Goal: Complete application form: Complete application form

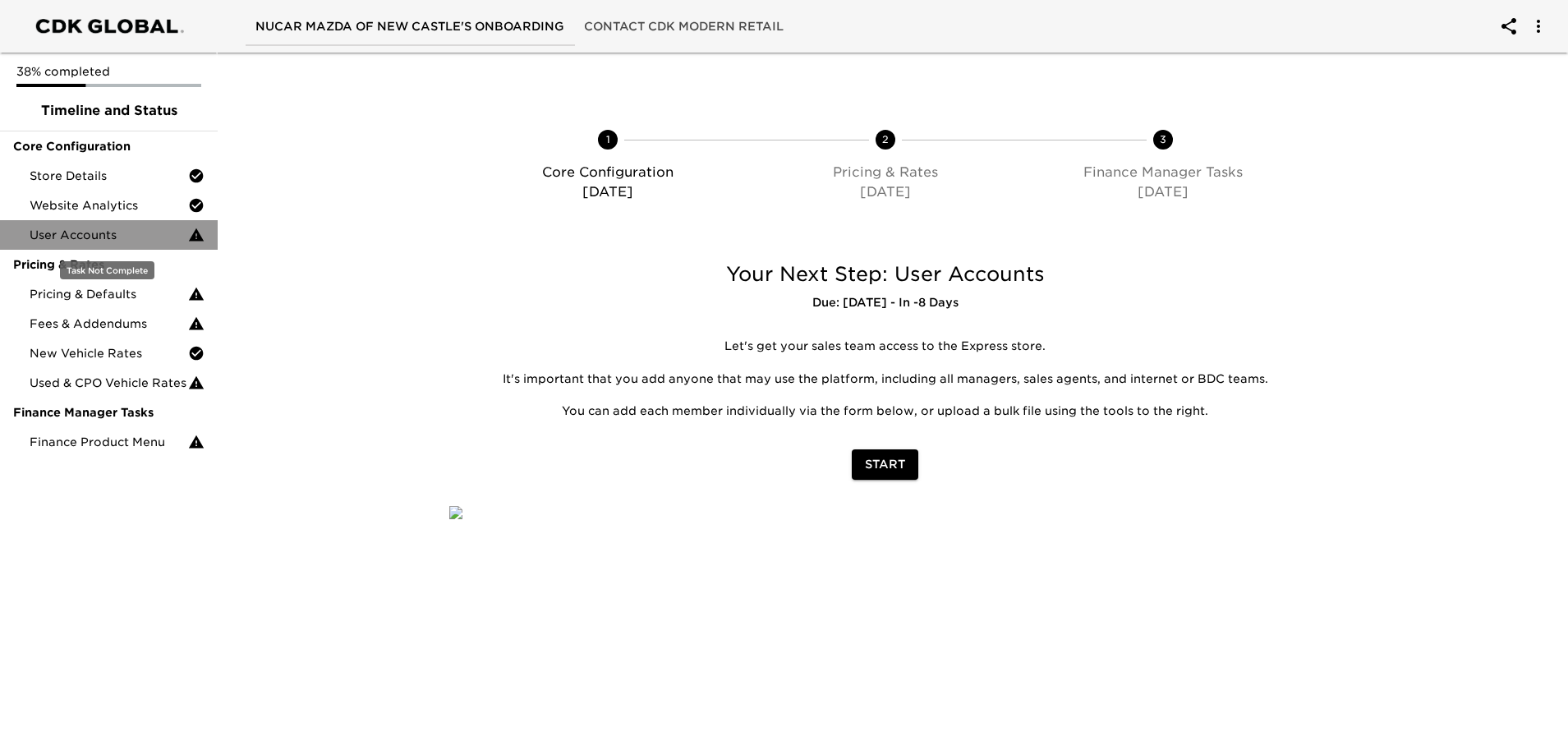
click at [187, 239] on span "User Accounts" at bounding box center [108, 235] width 158 height 16
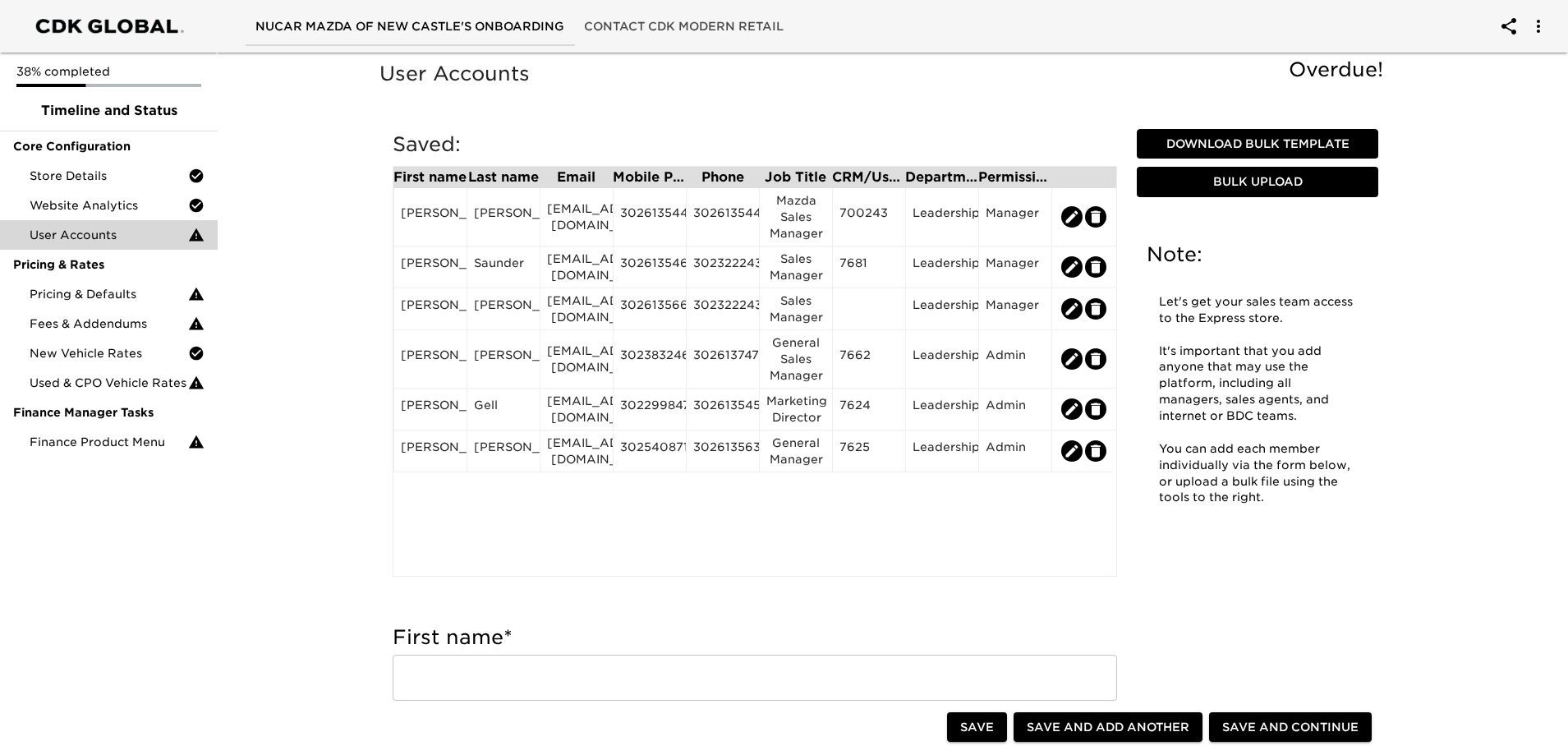
scroll to position [82, 0]
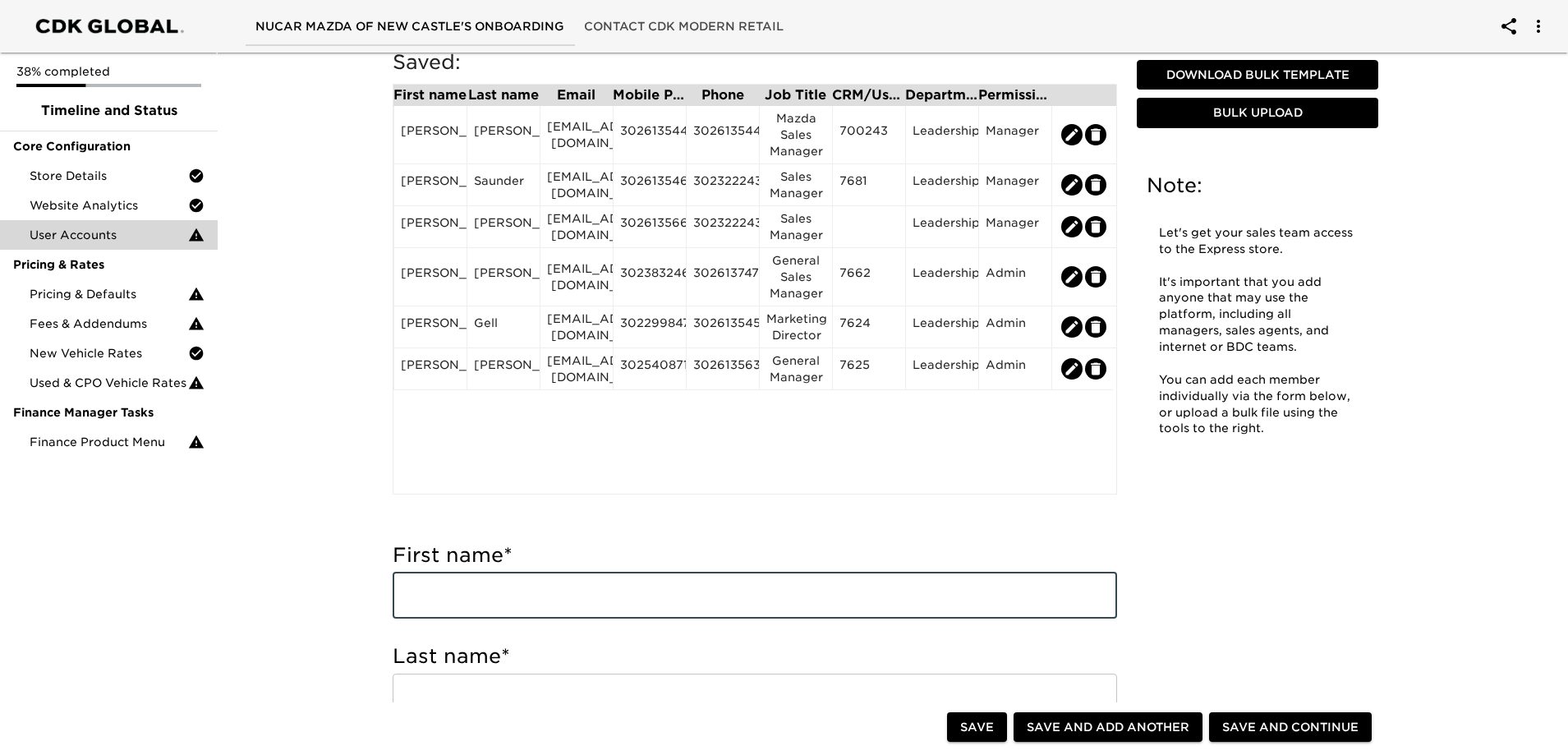
click at [531, 600] on input "text" at bounding box center [755, 595] width 725 height 46
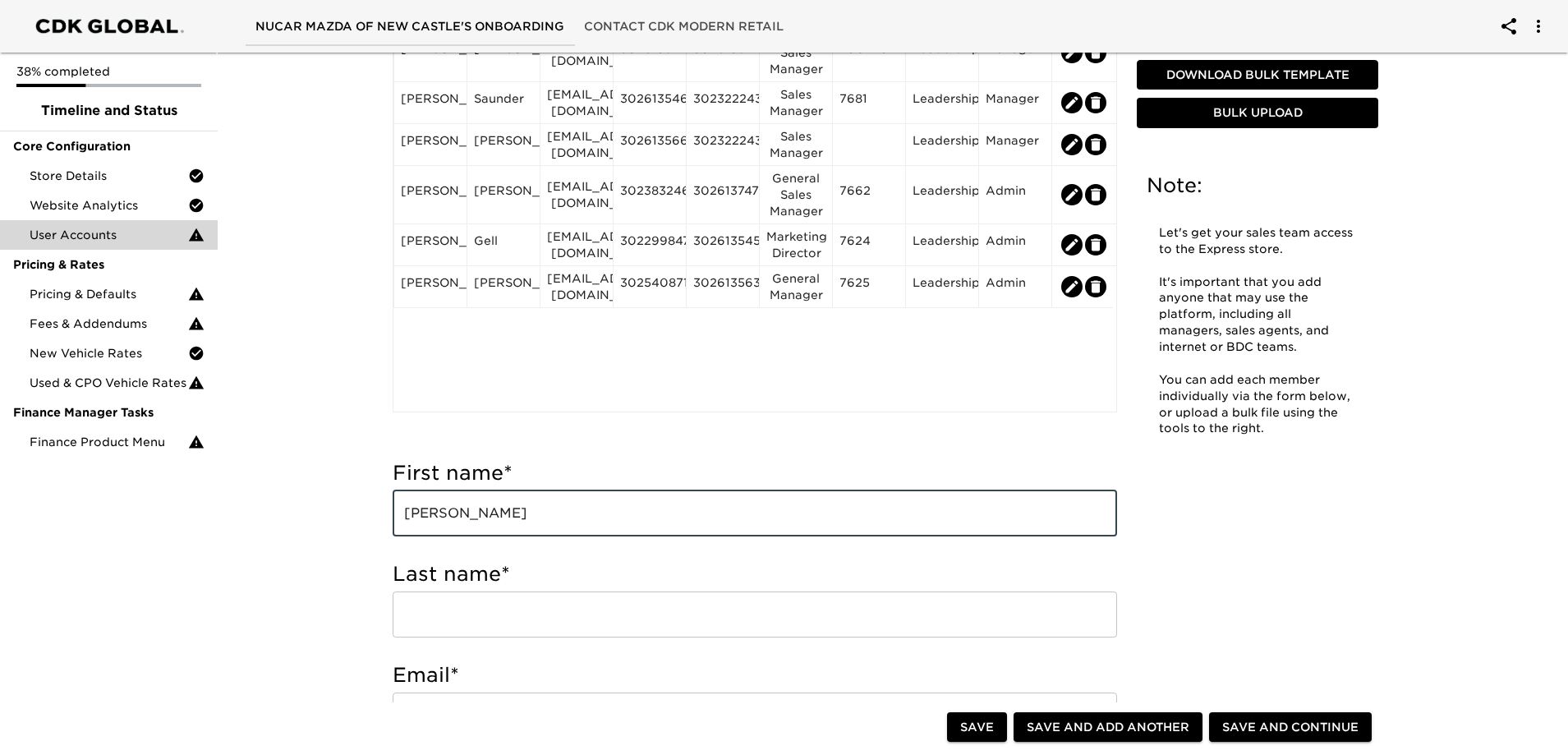
type input "[PERSON_NAME]"
click at [508, 610] on input "text" at bounding box center [755, 614] width 725 height 46
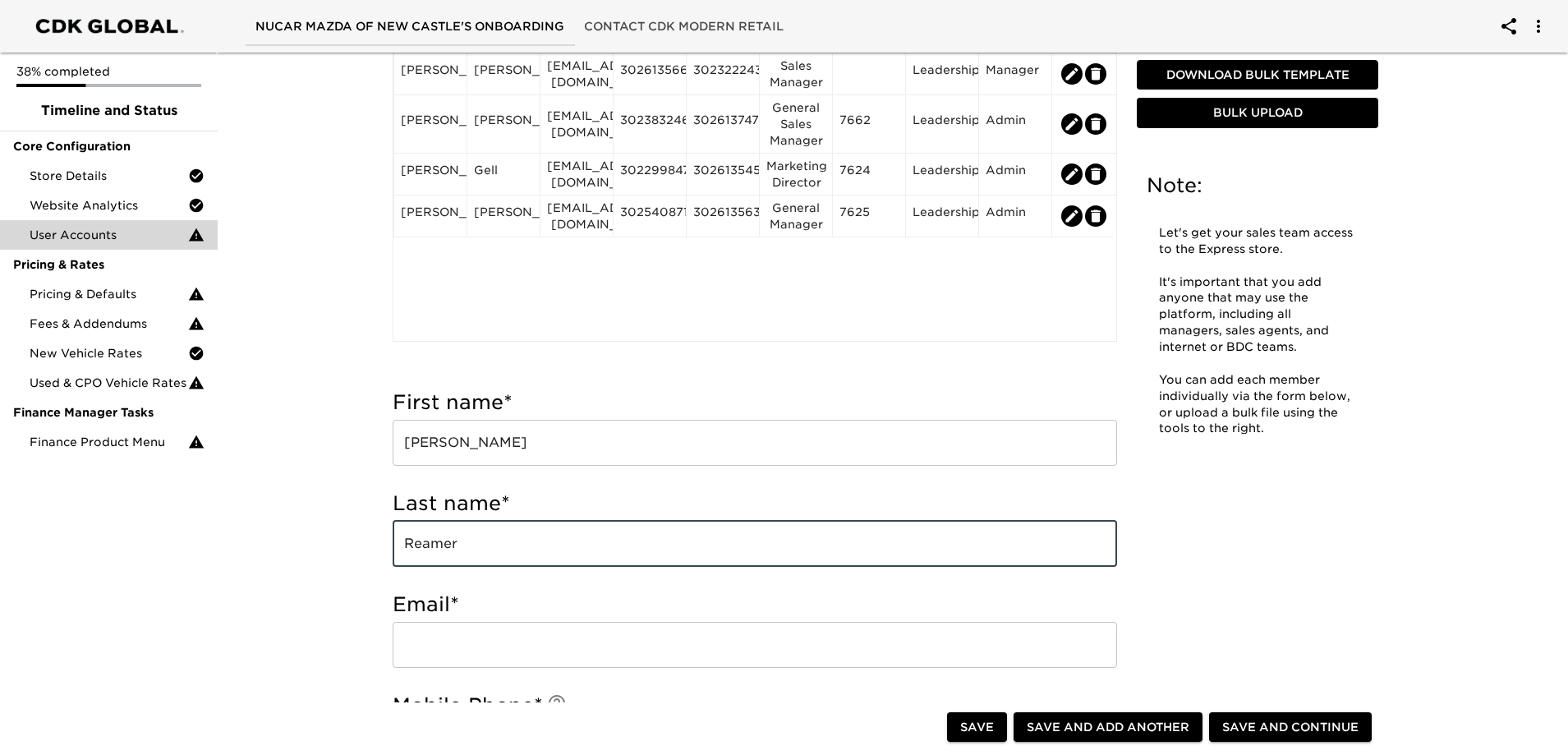
scroll to position [329, 0]
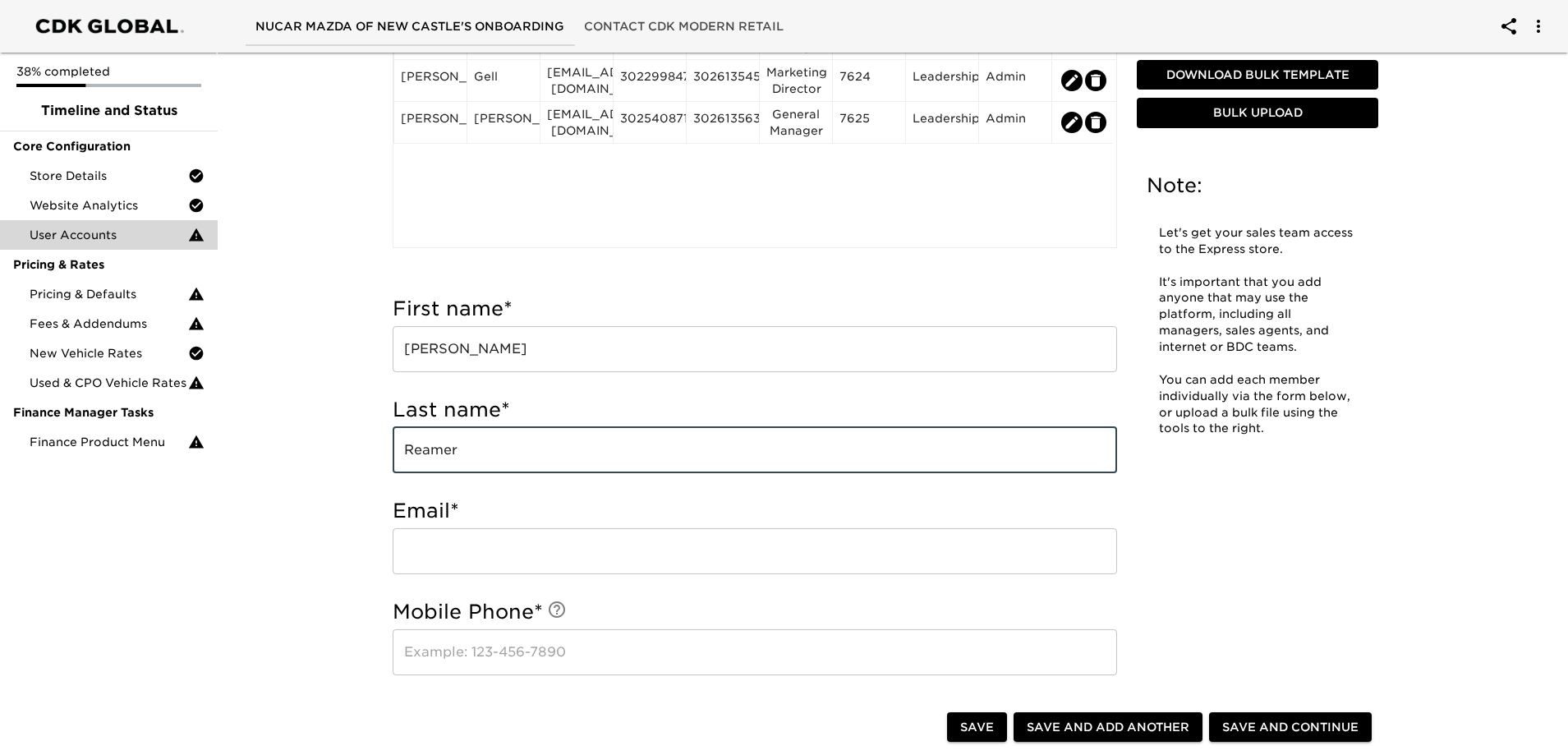
type input "Reamer"
click at [470, 550] on input "email" at bounding box center [755, 551] width 725 height 46
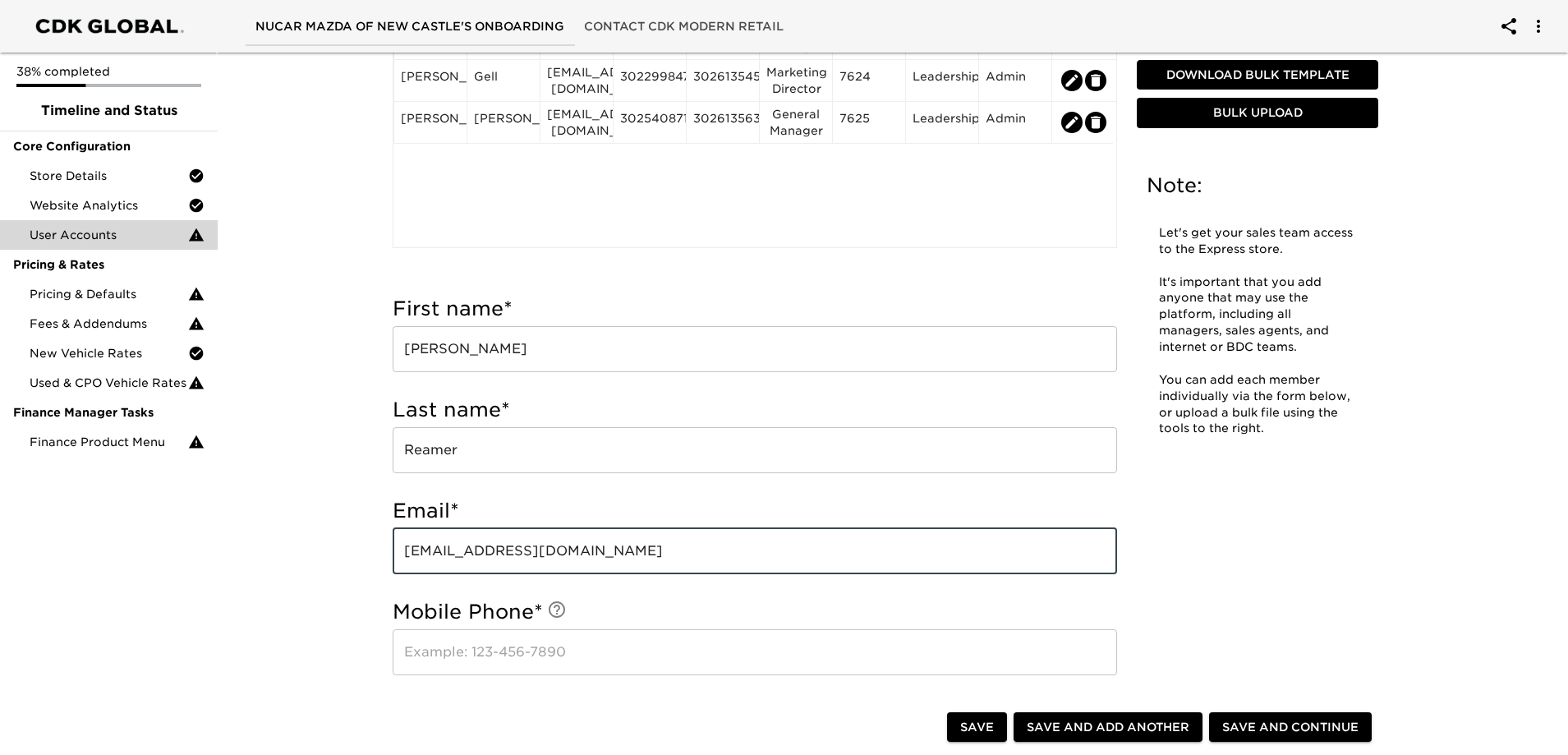
type input "[EMAIL_ADDRESS][DOMAIN_NAME]"
click at [473, 648] on input "text" at bounding box center [755, 652] width 725 height 46
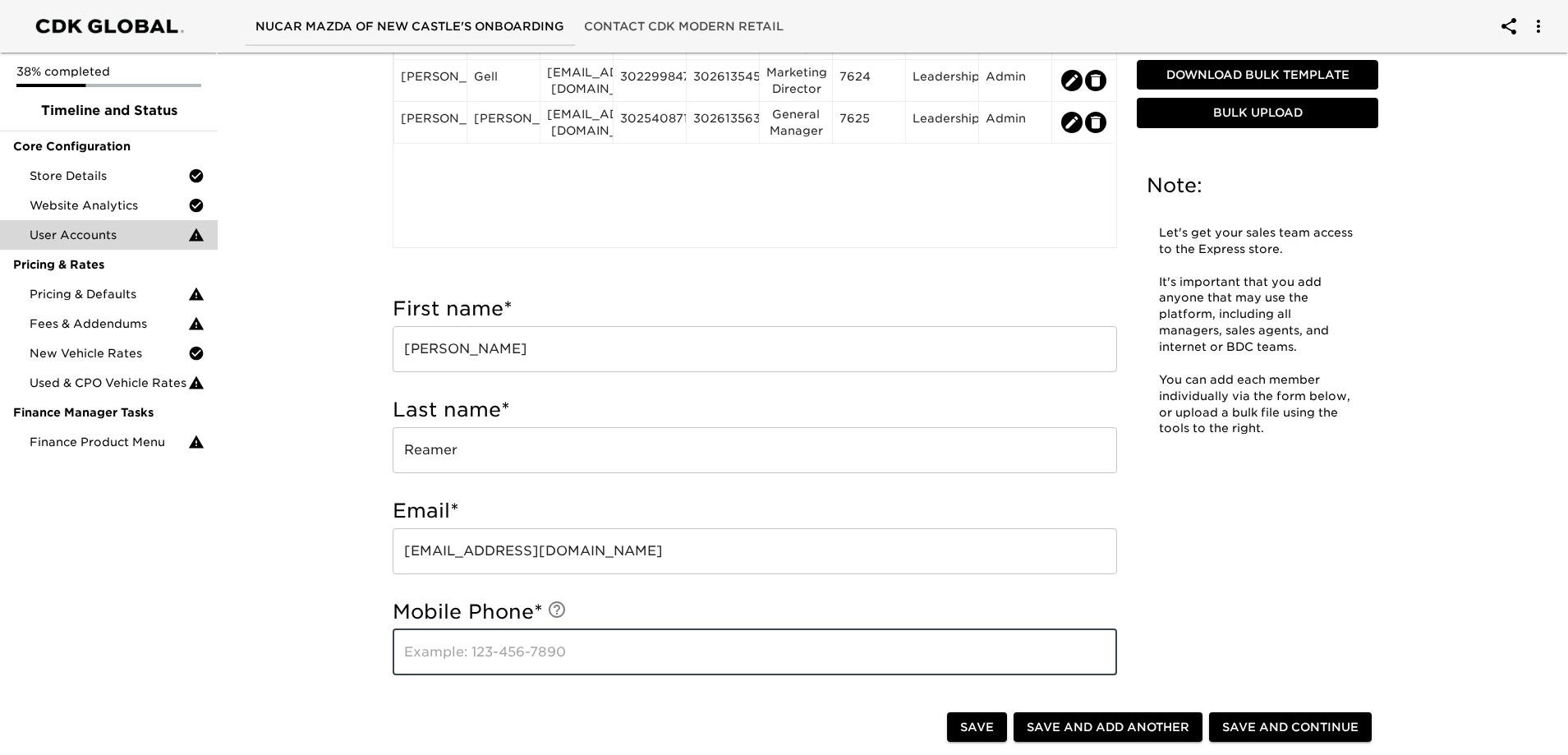
scroll to position [575, 0]
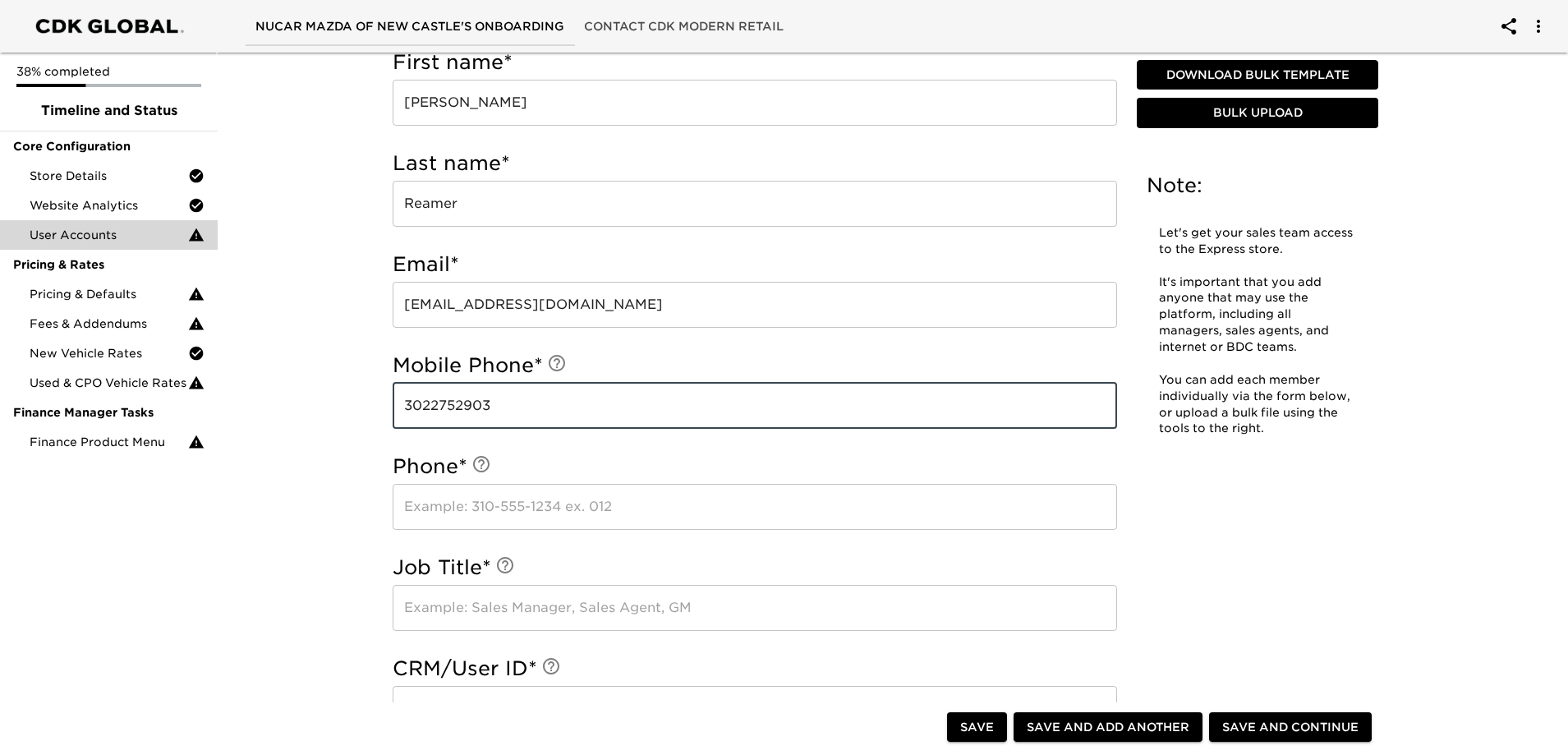
type input "3022752903"
click at [547, 520] on input "text" at bounding box center [755, 507] width 725 height 46
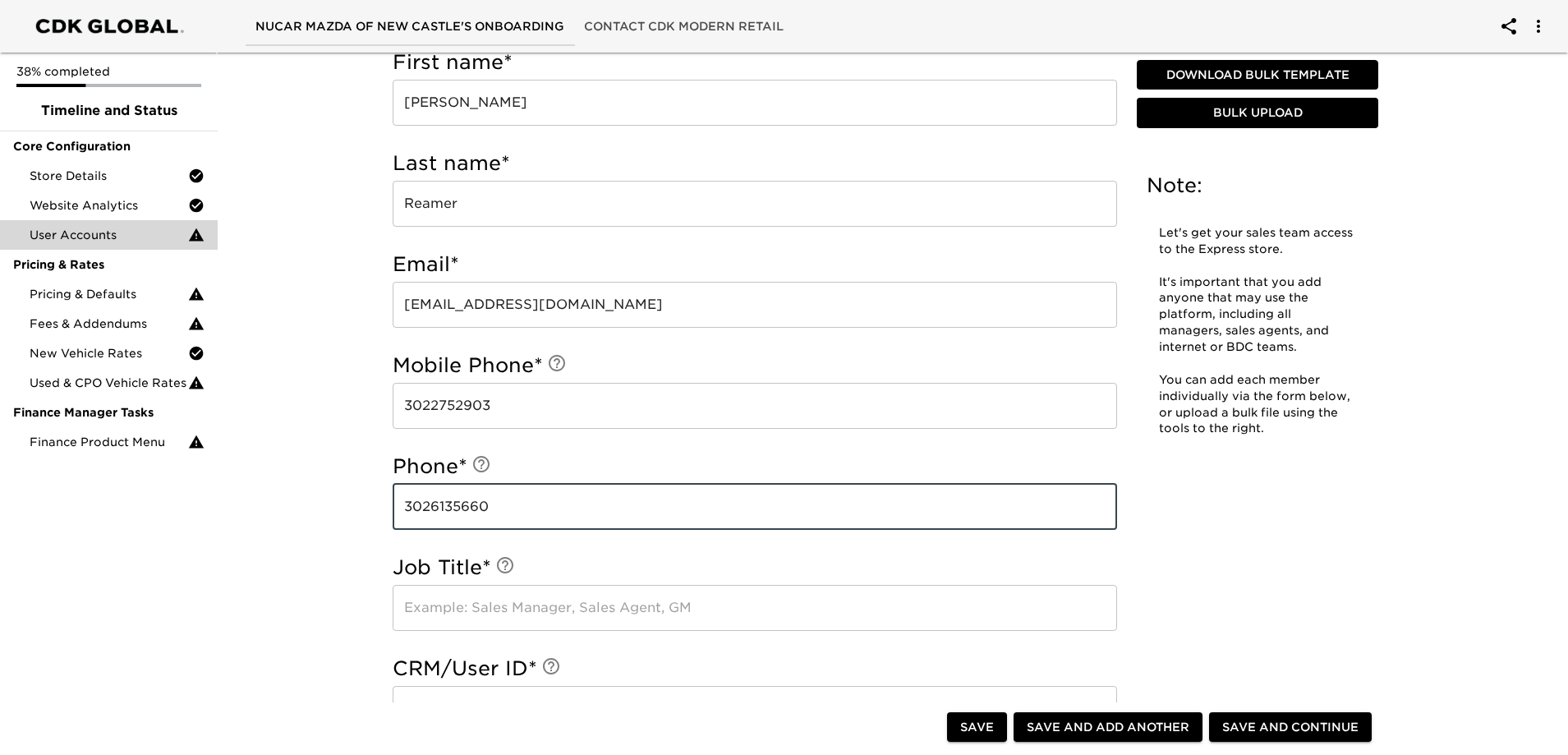
type input "3026135660"
click at [550, 606] on input "text" at bounding box center [755, 607] width 725 height 46
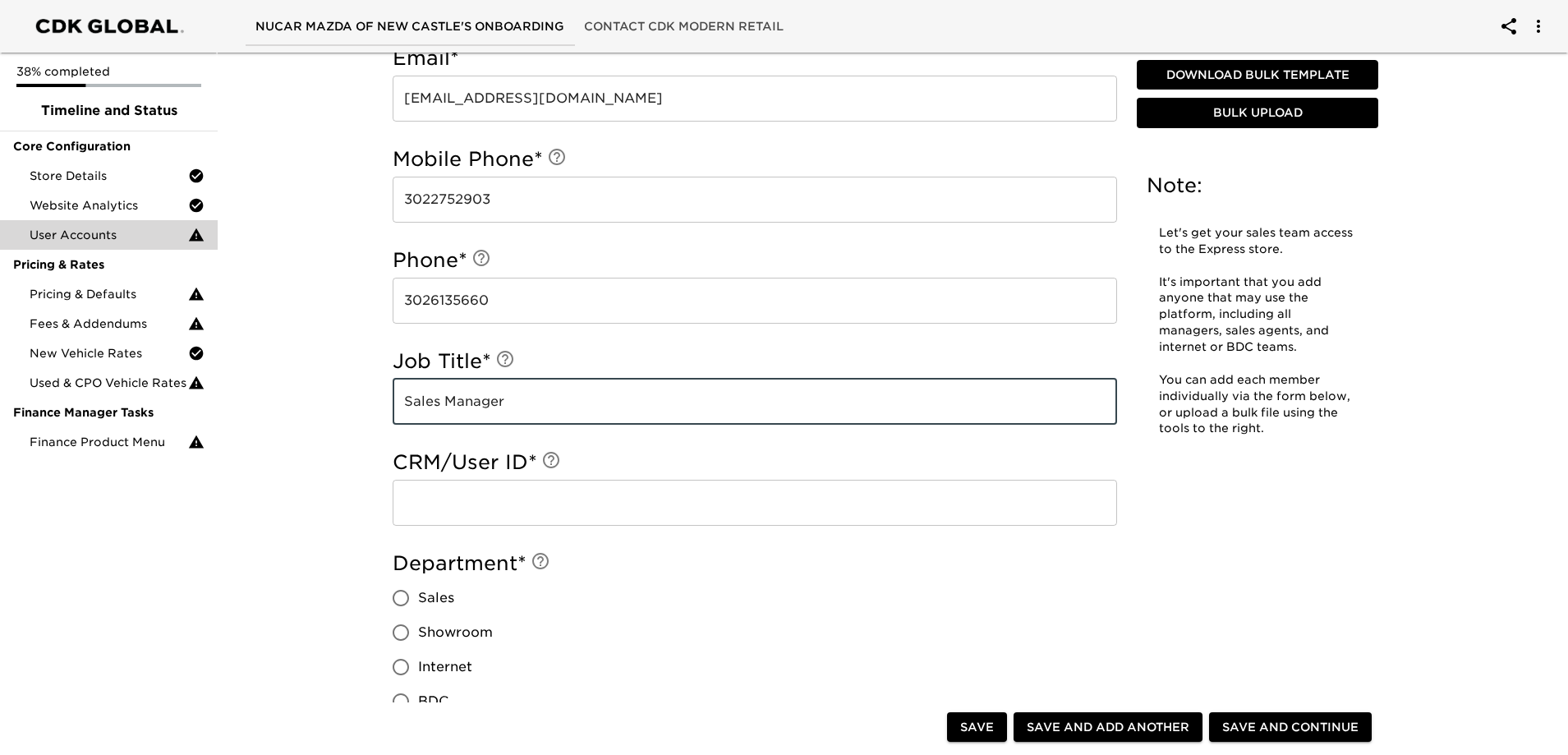
scroll to position [904, 0]
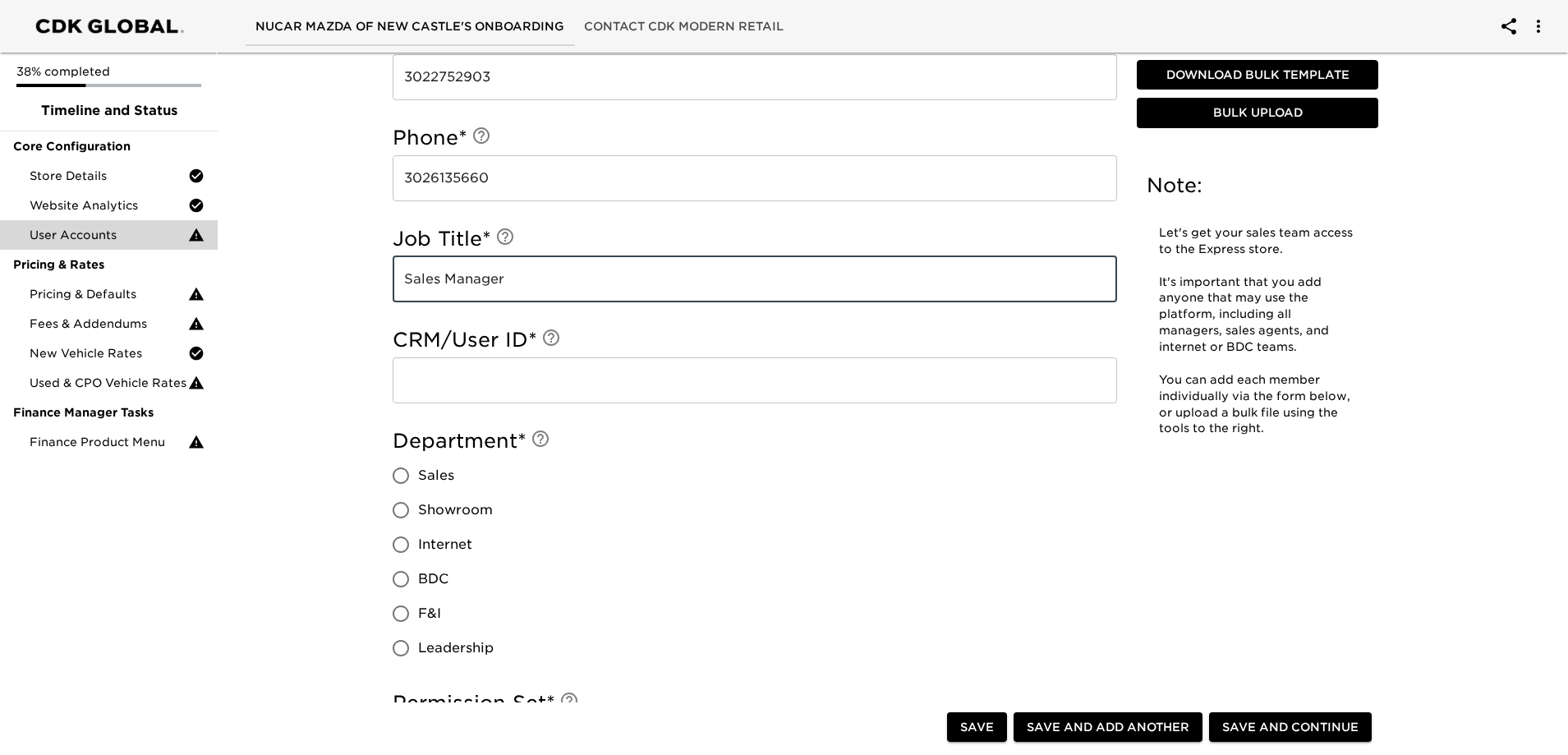
type input "Sales Manager"
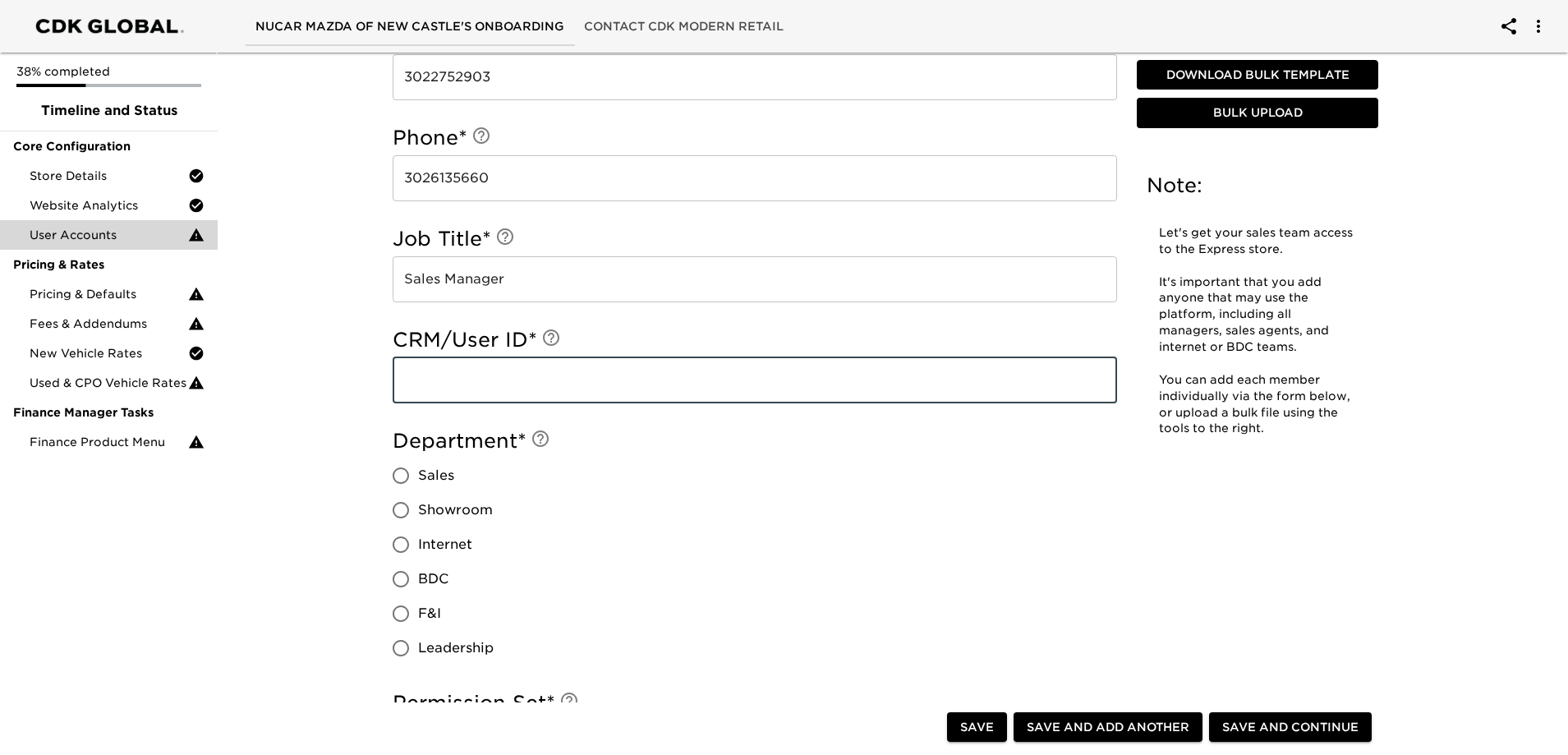
click at [519, 379] on input "text" at bounding box center [755, 380] width 725 height 46
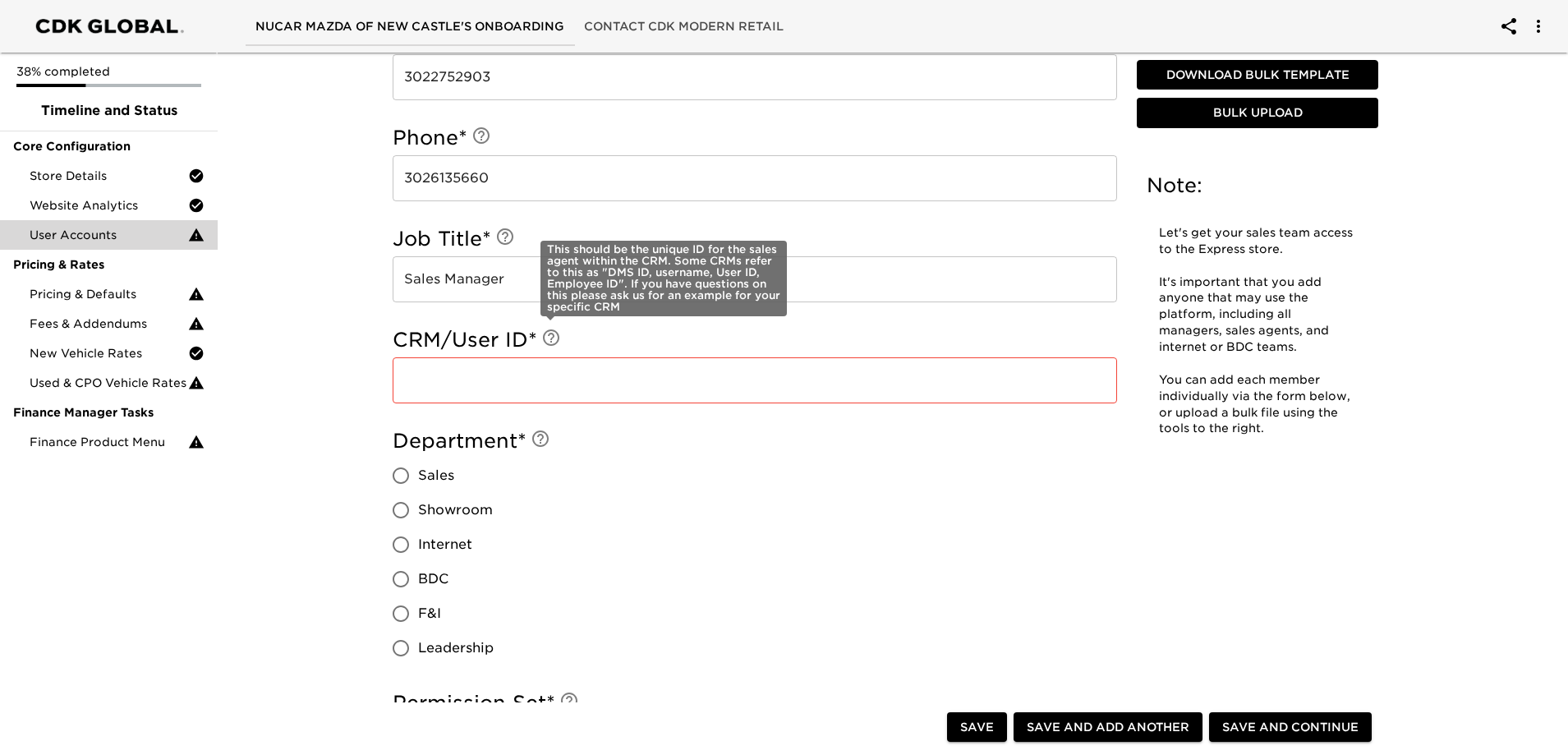
click at [554, 337] on icon at bounding box center [551, 337] width 20 height 20
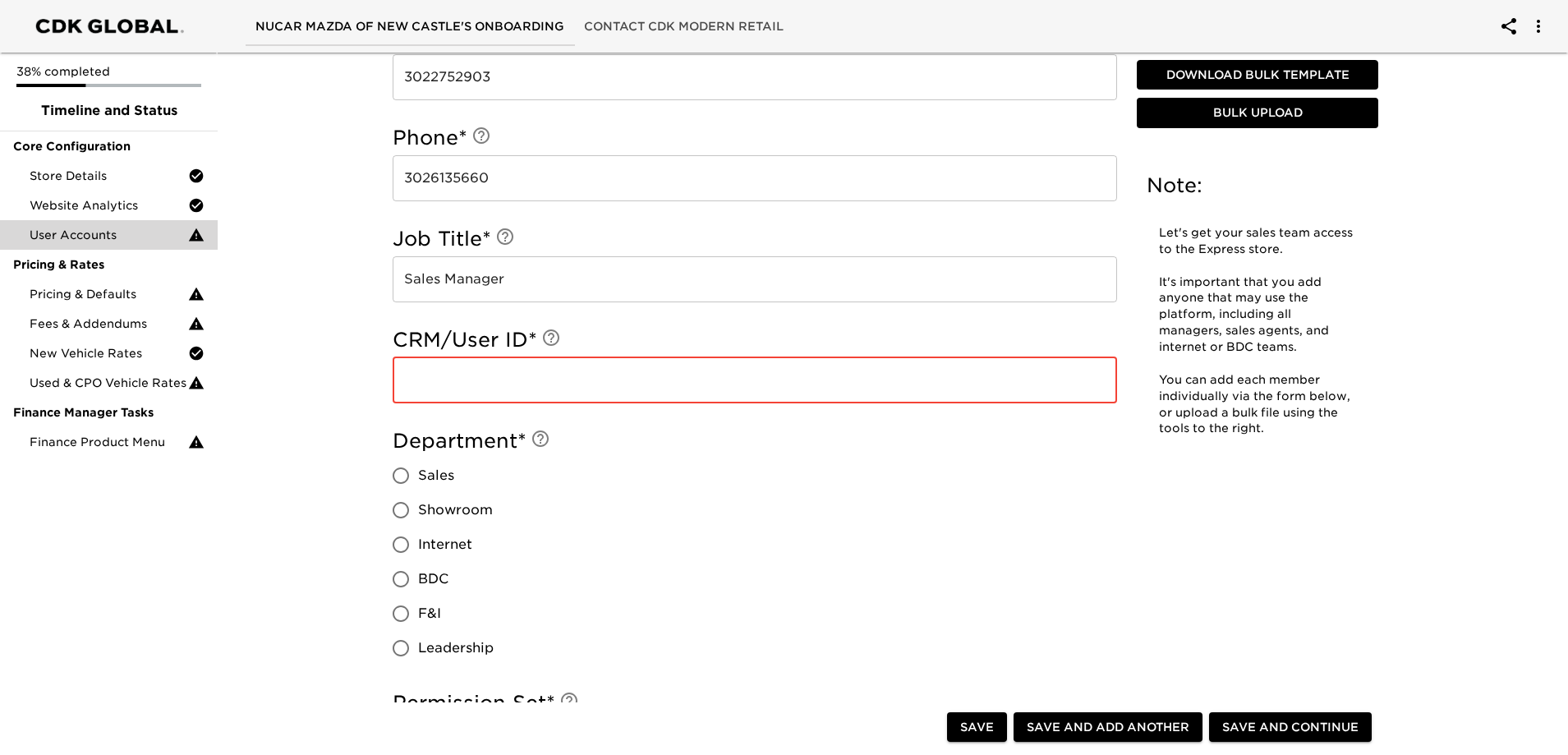
click at [479, 384] on input "text" at bounding box center [755, 380] width 725 height 46
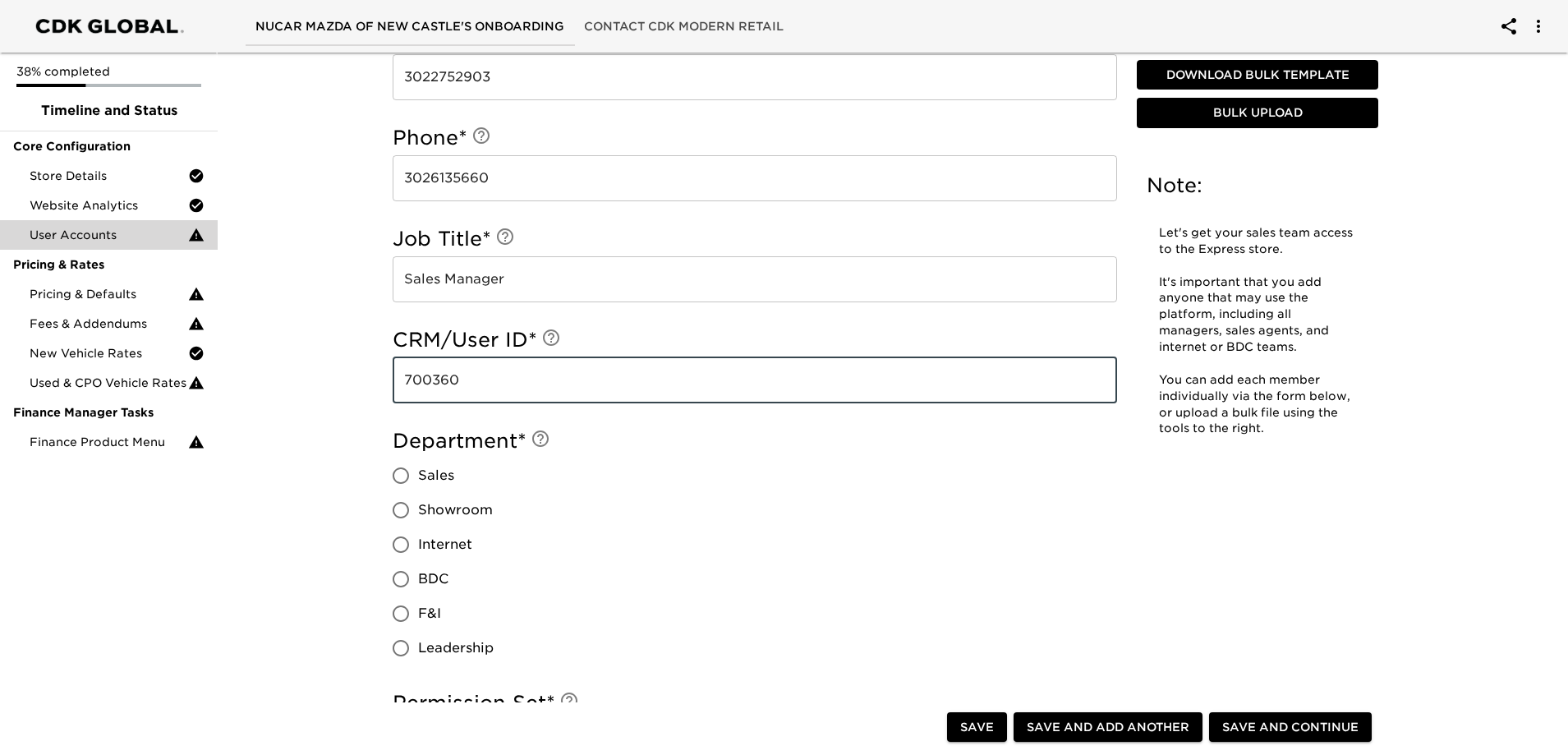
type input "700360"
click at [697, 441] on h5 "Department *" at bounding box center [755, 440] width 725 height 26
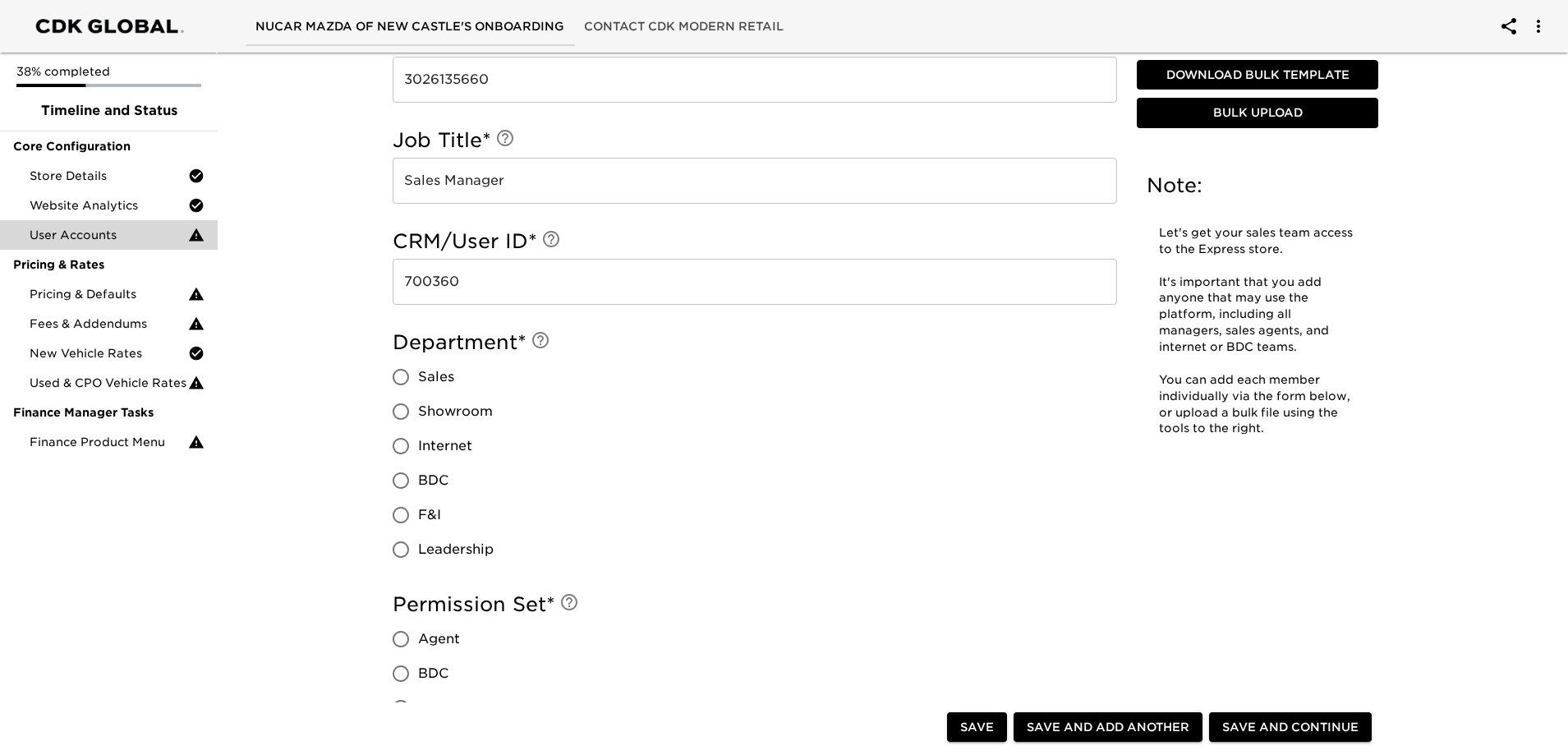
scroll to position [1150, 0]
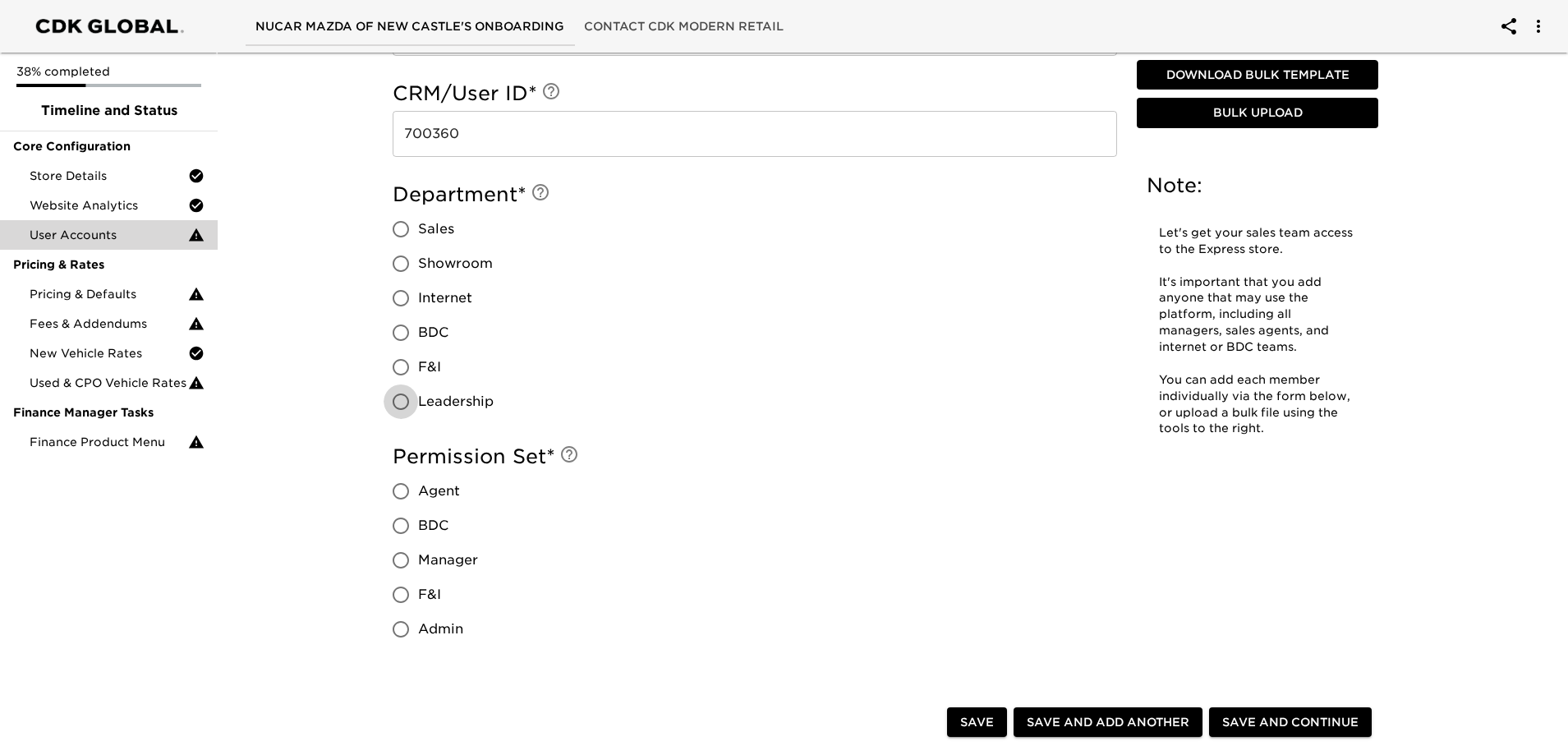
click at [404, 400] on input "Leadership" at bounding box center [401, 401] width 35 height 34
radio input "true"
click at [401, 560] on input "Manager" at bounding box center [401, 560] width 35 height 34
radio input "true"
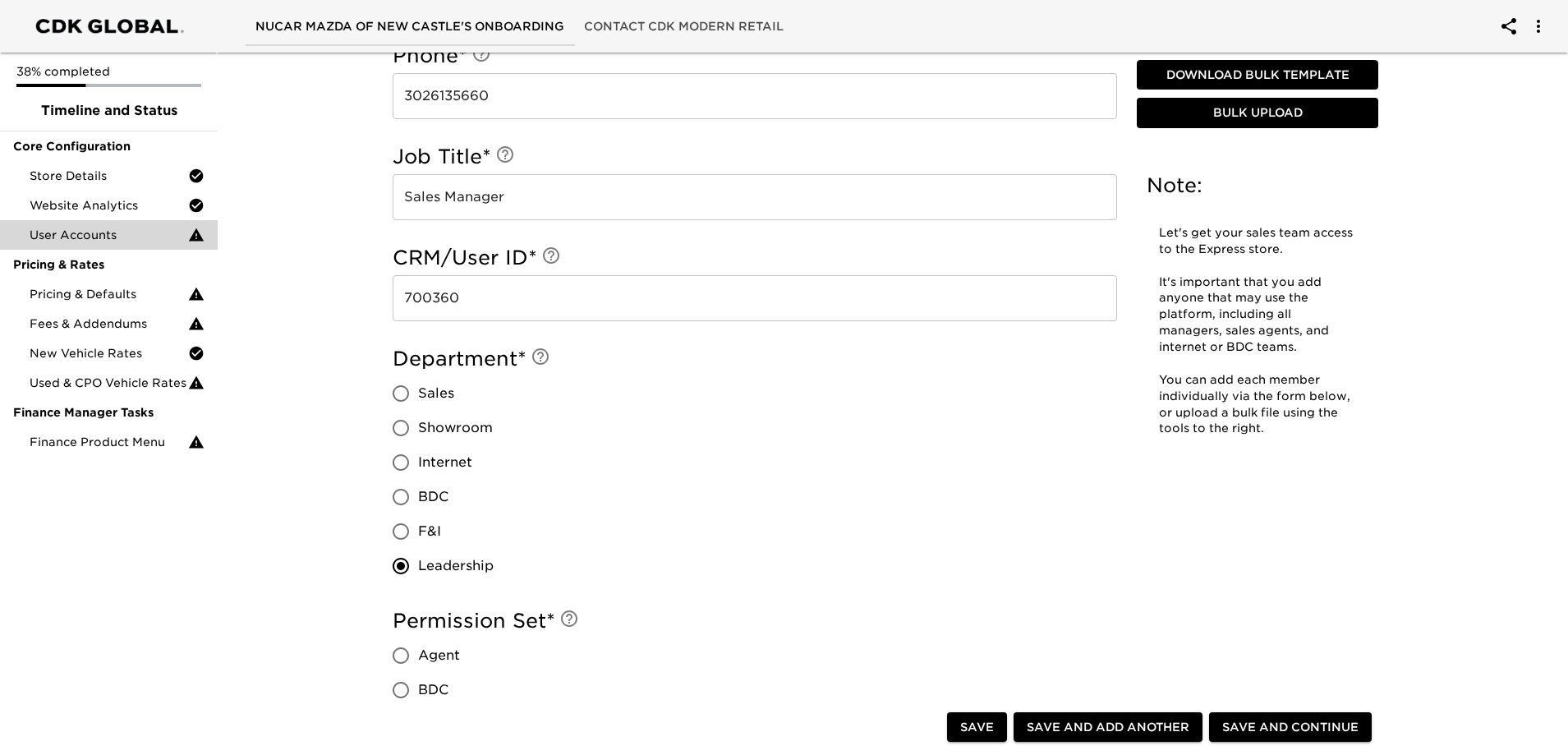
scroll to position [1231, 0]
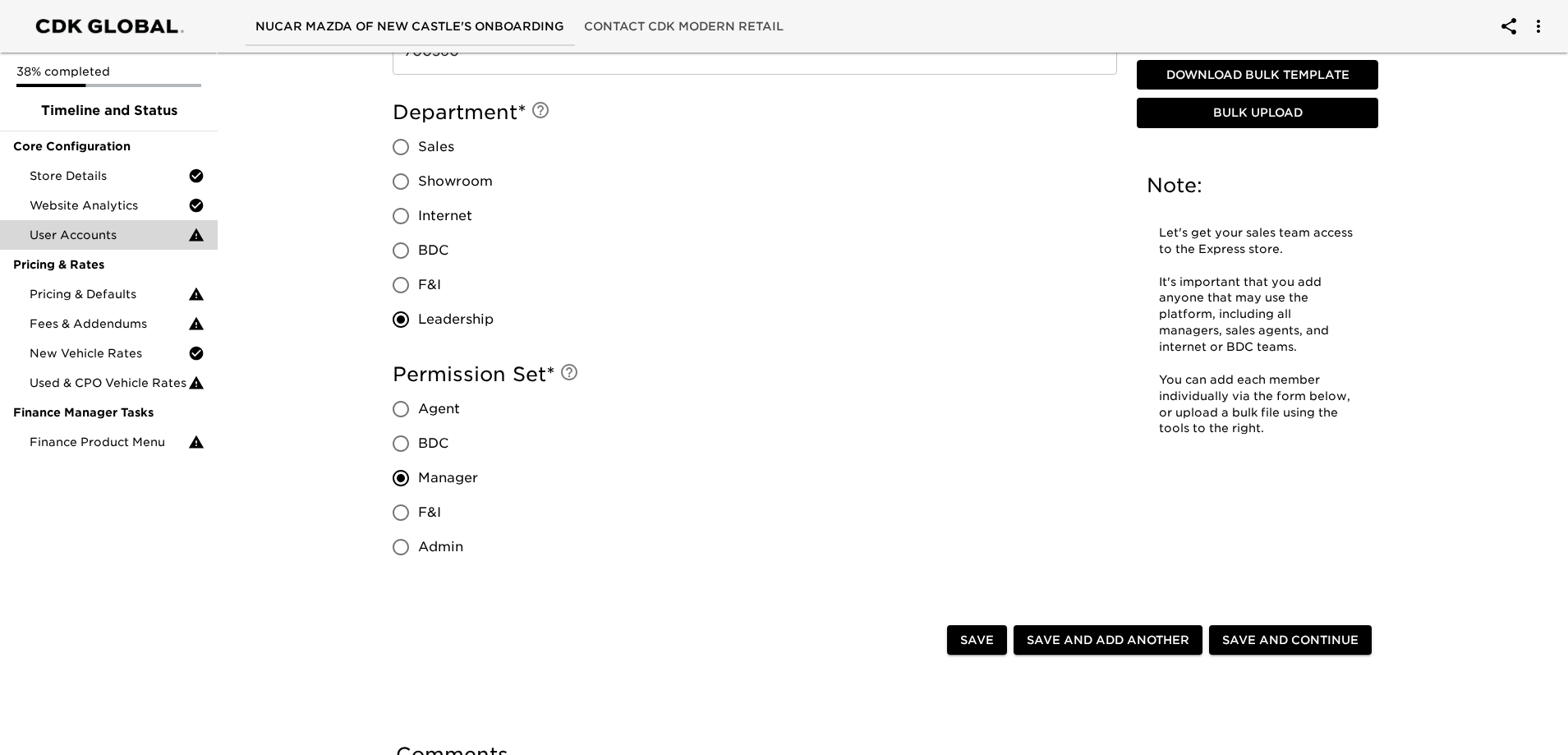
click at [1279, 642] on span "Save and Continue" at bounding box center [1290, 639] width 136 height 20
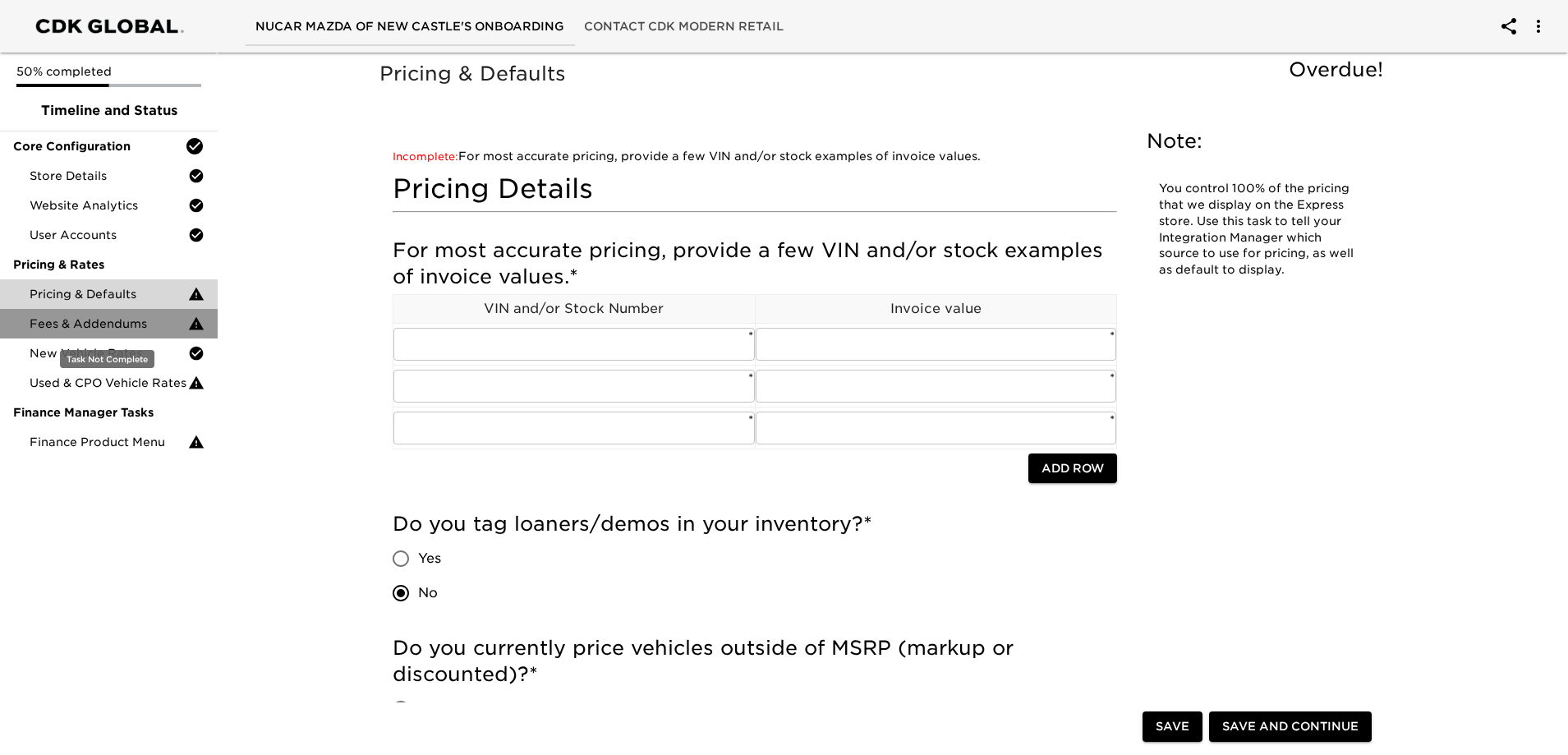
click at [89, 324] on span "Fees & Addendums" at bounding box center [108, 323] width 158 height 16
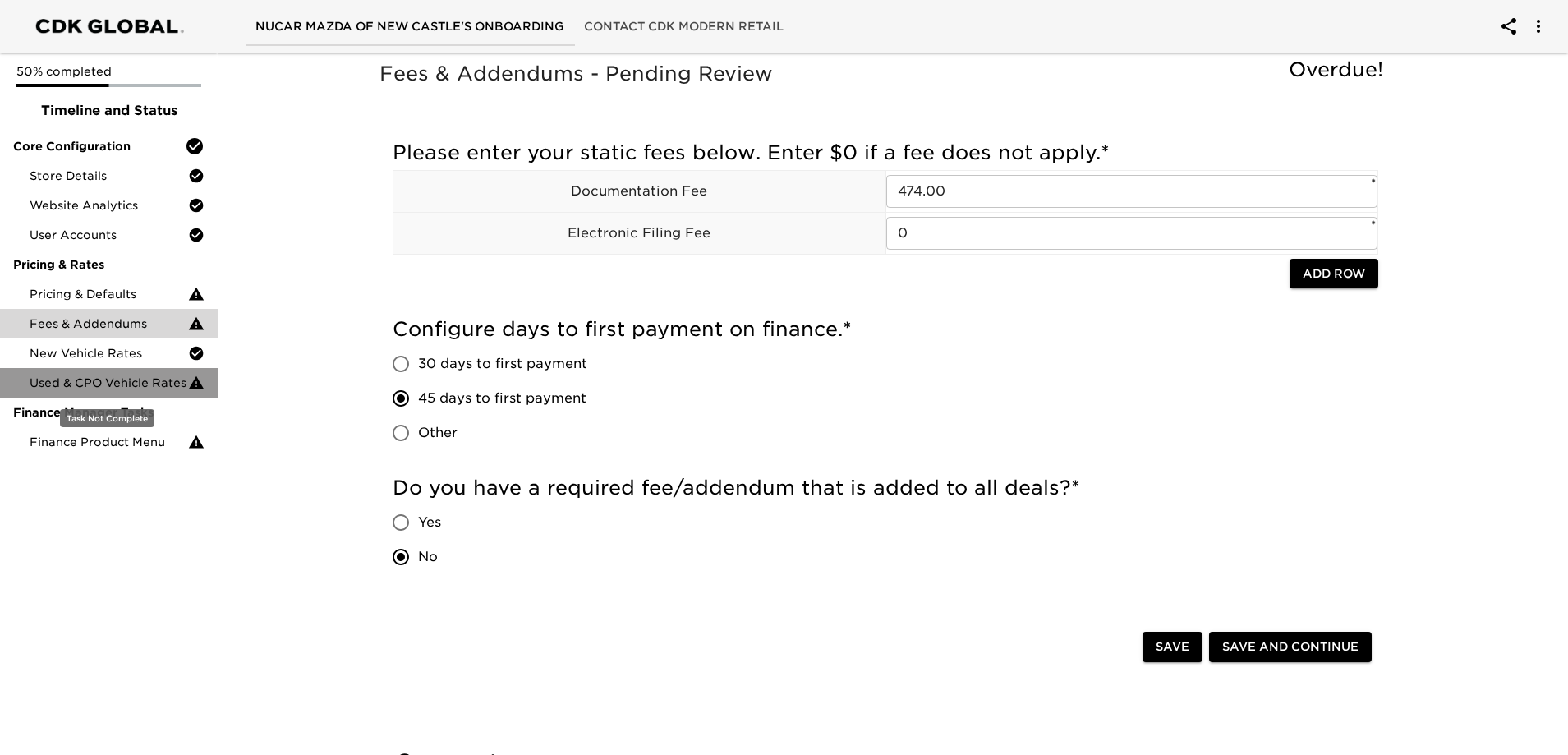
click at [129, 378] on span "Used & CPO Vehicle Rates" at bounding box center [108, 382] width 158 height 16
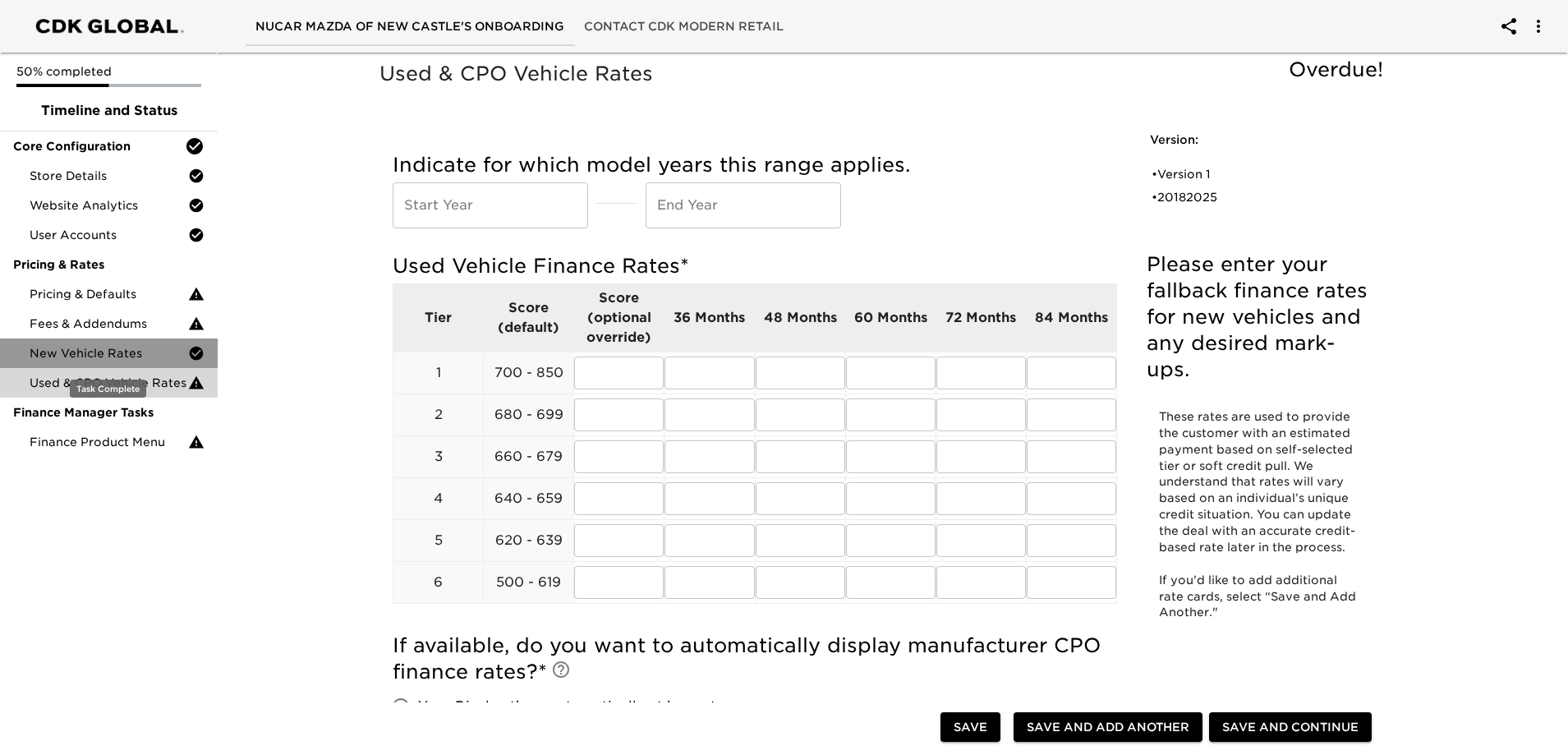
click at [166, 350] on span "New Vehicle Rates" at bounding box center [108, 353] width 158 height 16
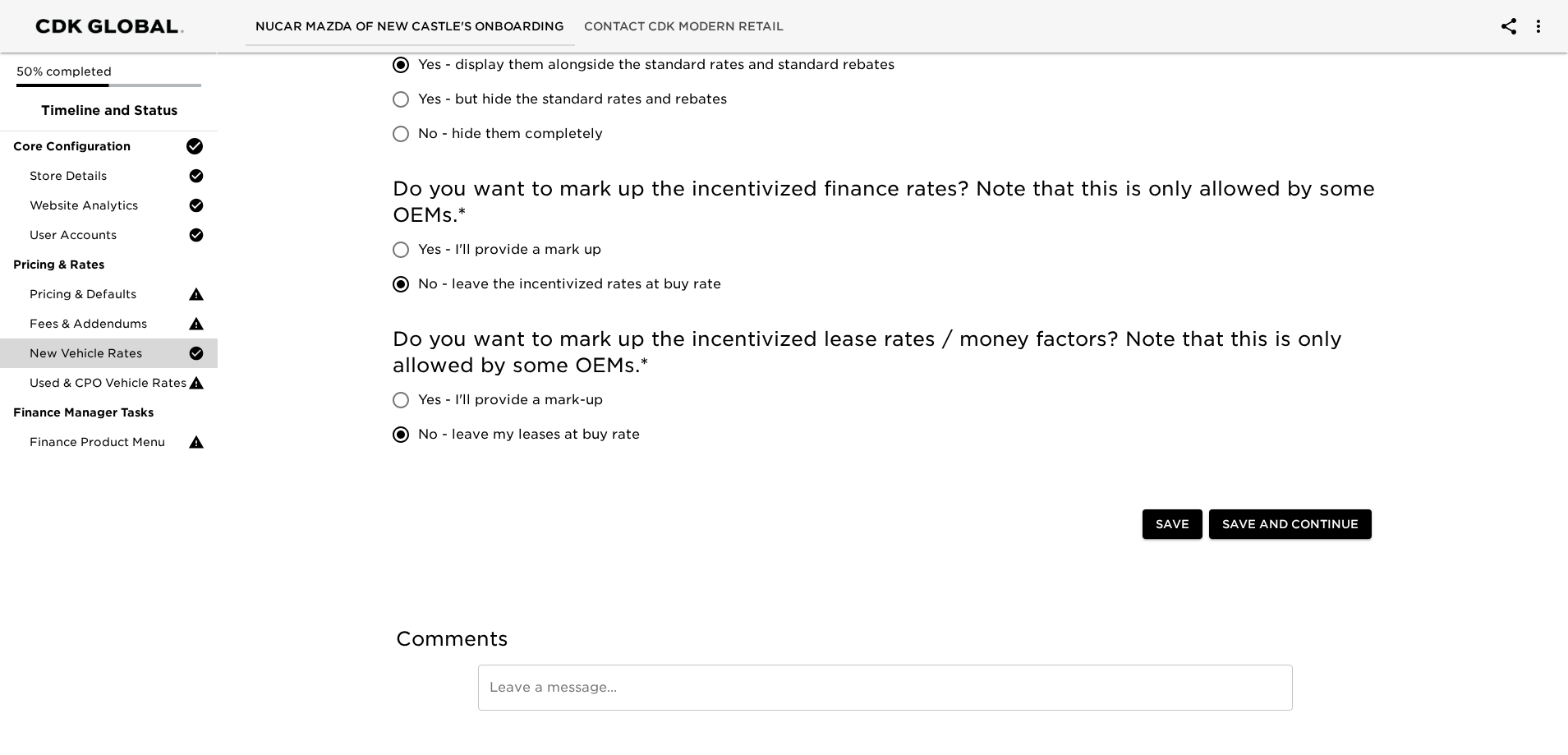
scroll to position [984, 0]
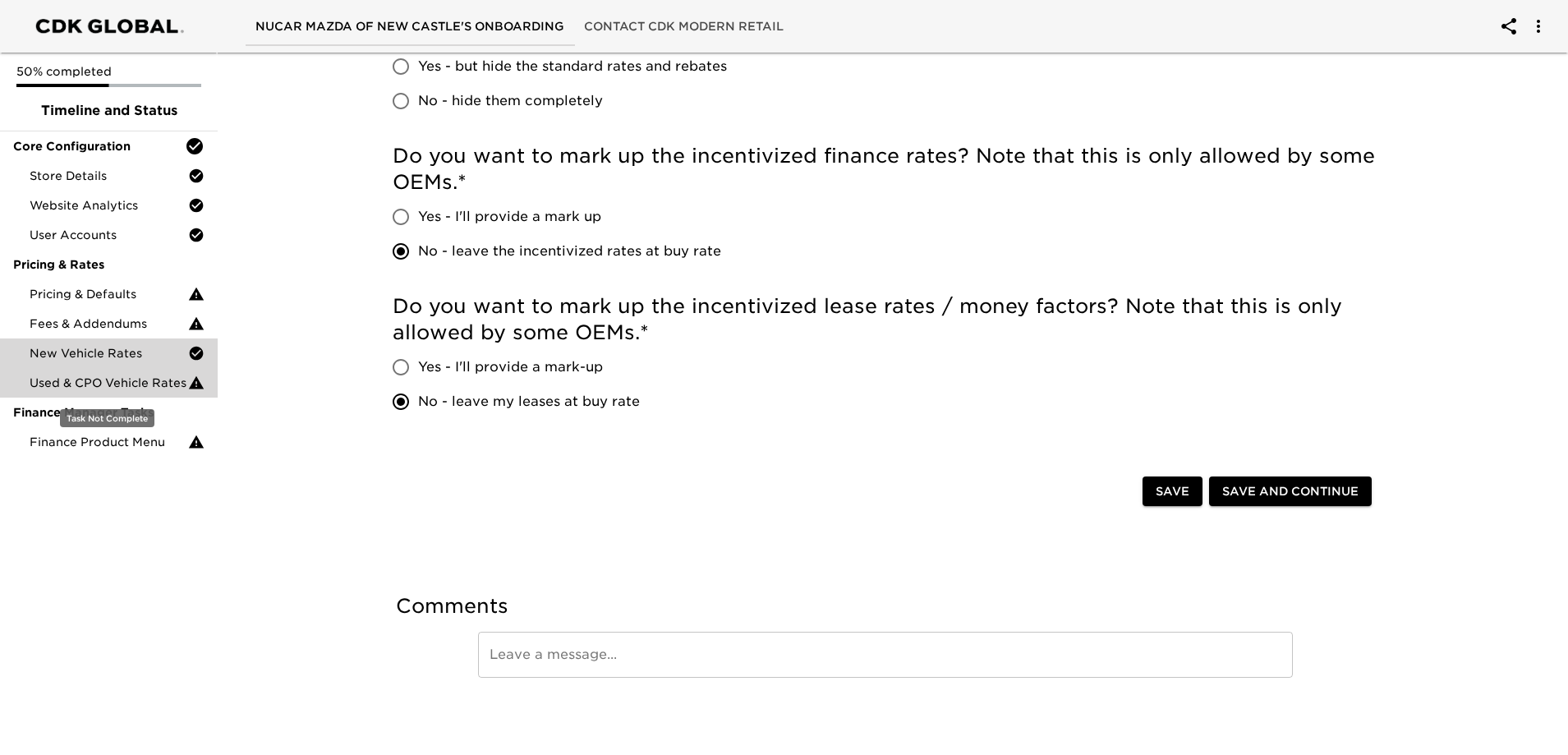
click at [198, 383] on icon at bounding box center [196, 382] width 14 height 13
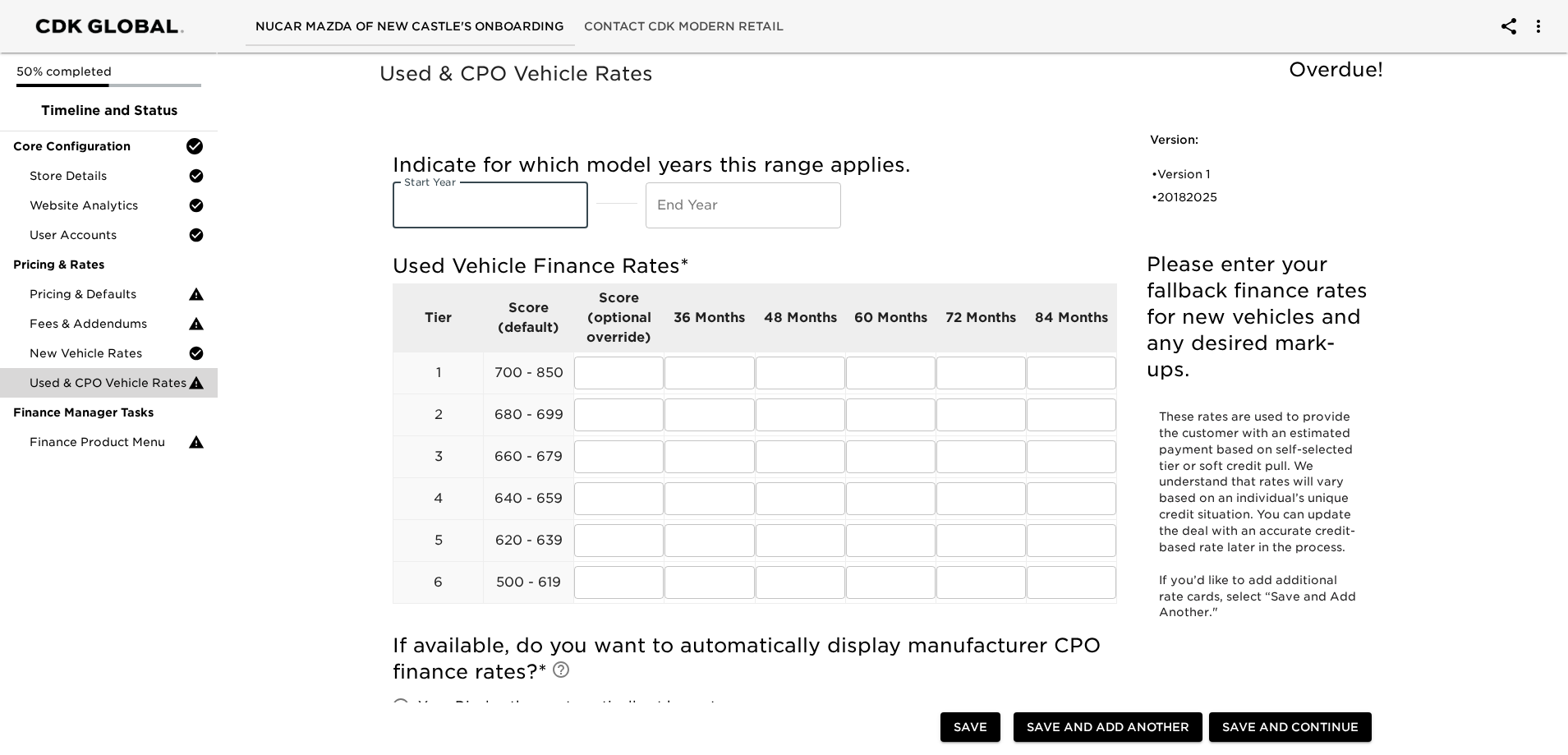
click at [502, 204] on input "text" at bounding box center [491, 205] width 196 height 46
type input "2018"
click at [698, 198] on input "text" at bounding box center [744, 205] width 196 height 46
type input "2025"
click at [711, 379] on input "text" at bounding box center [708, 373] width 89 height 33
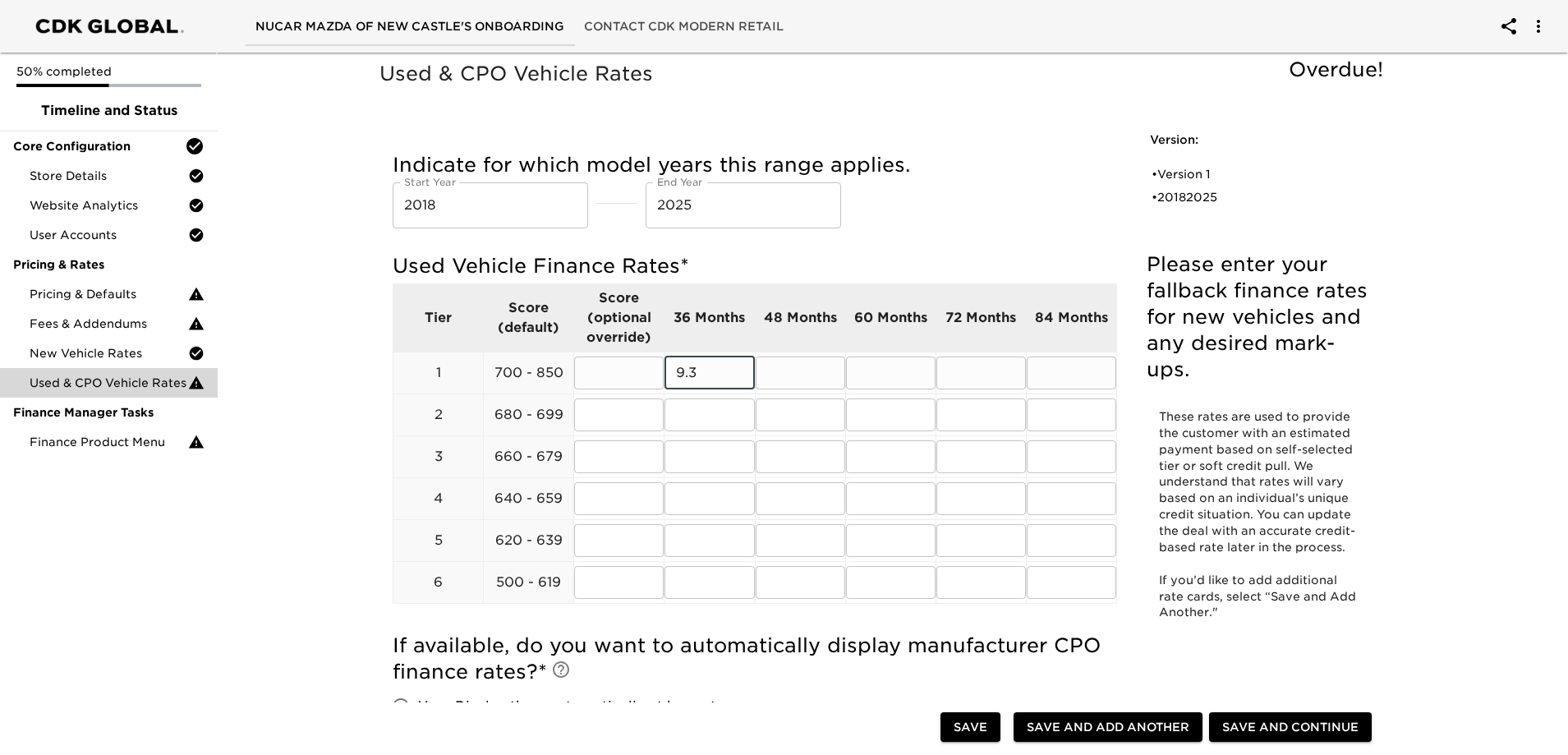
type input "9.3"
click at [812, 370] on input "text" at bounding box center [799, 373] width 89 height 33
type input "9.3"
click at [876, 376] on input "text" at bounding box center [890, 373] width 89 height 33
type input "9.3"
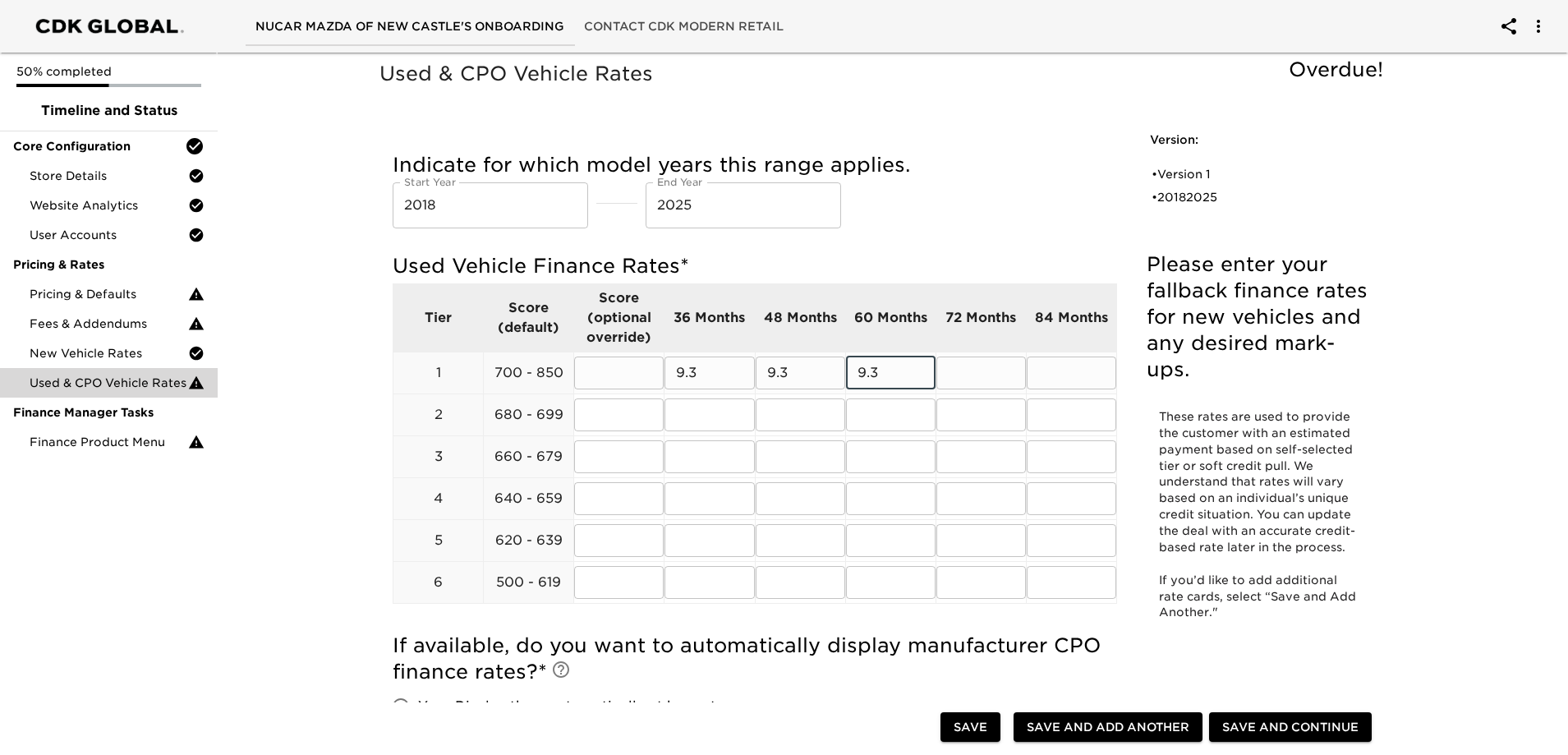
click at [982, 367] on input "text" at bounding box center [980, 373] width 89 height 33
type input "9.3"
click at [1046, 368] on input "text" at bounding box center [1071, 373] width 89 height 33
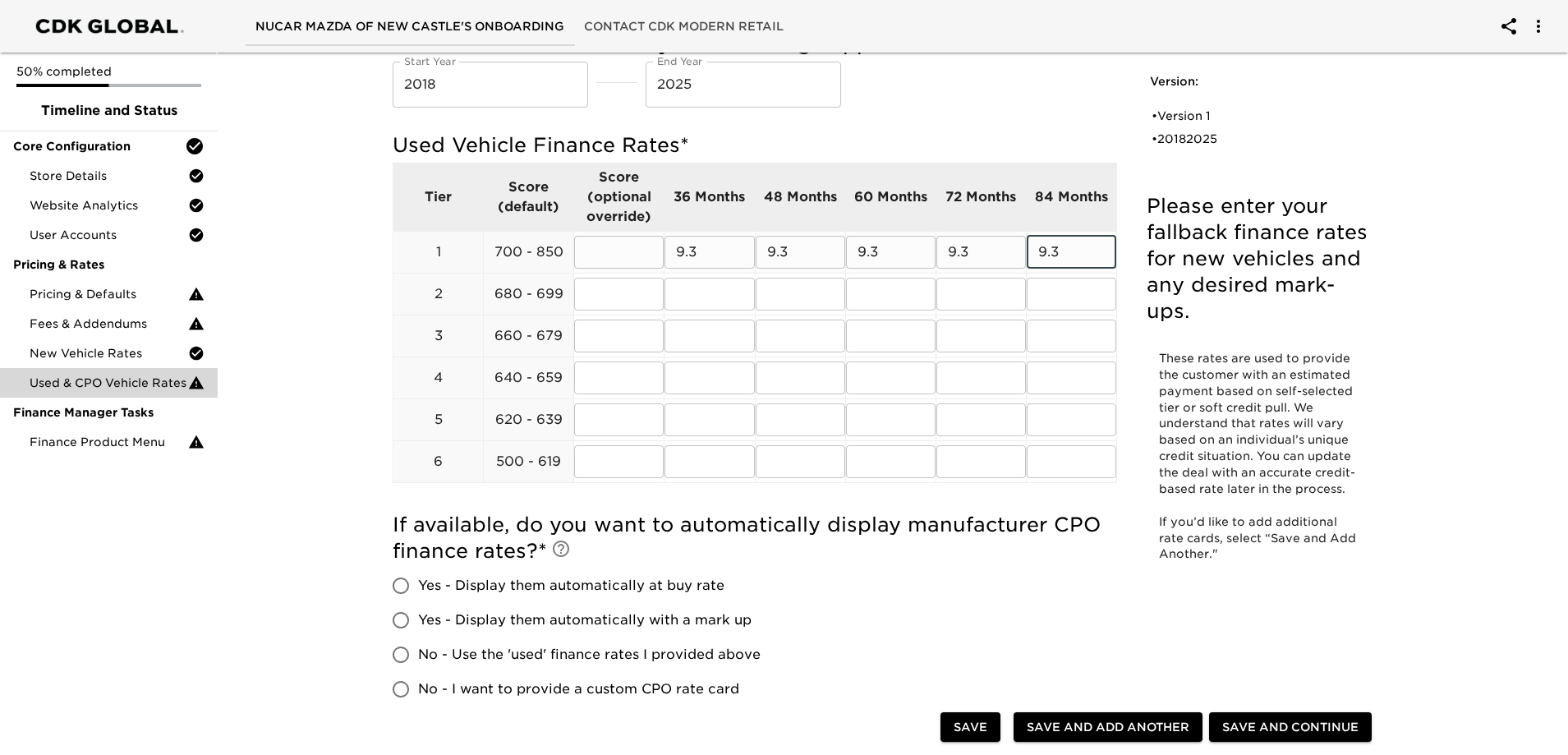
scroll to position [246, 0]
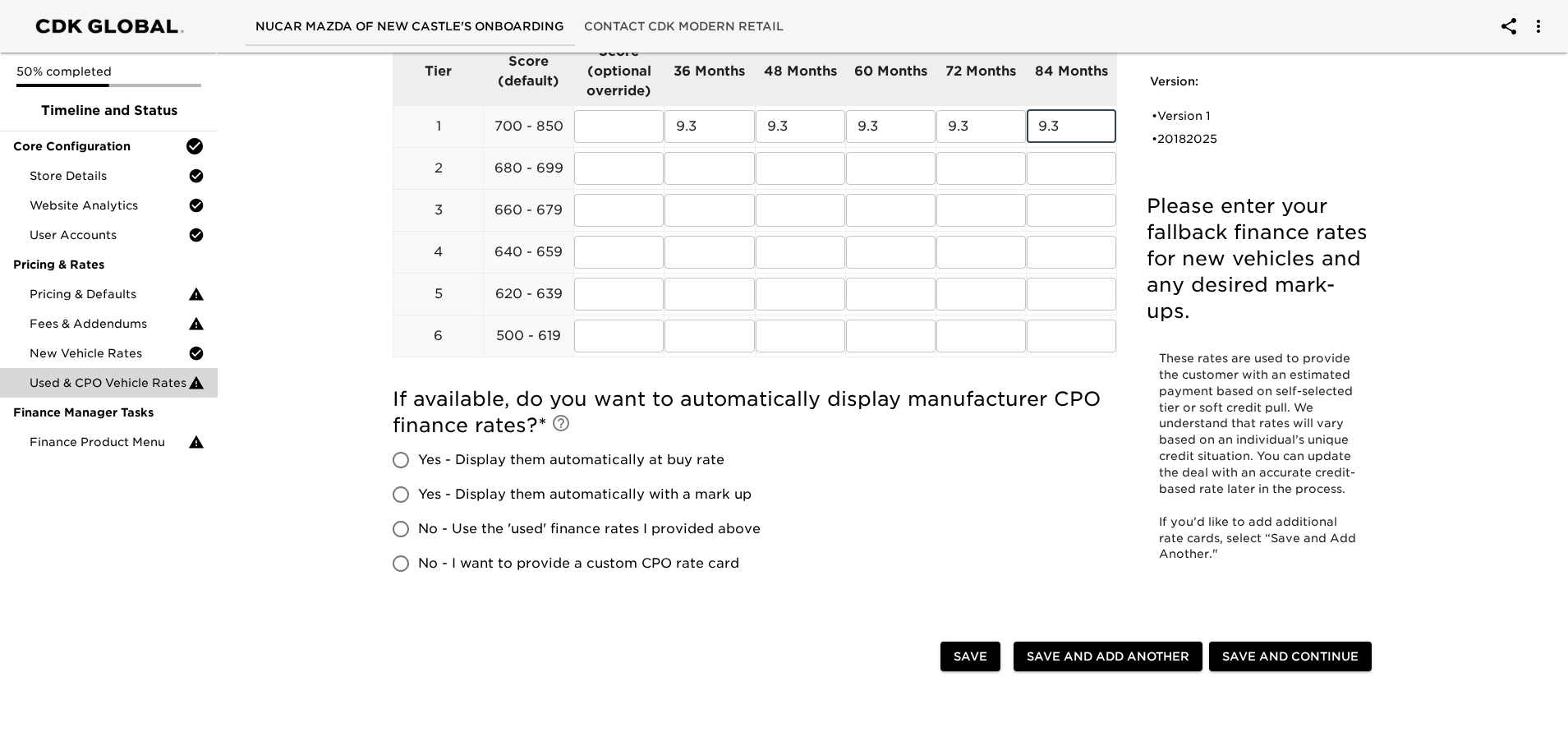
type input "9.3"
click at [399, 528] on input "No - Use the 'used' finance rates I provided above" at bounding box center [401, 529] width 35 height 34
click at [965, 654] on span "Save" at bounding box center [970, 655] width 34 height 20
radio input "true"
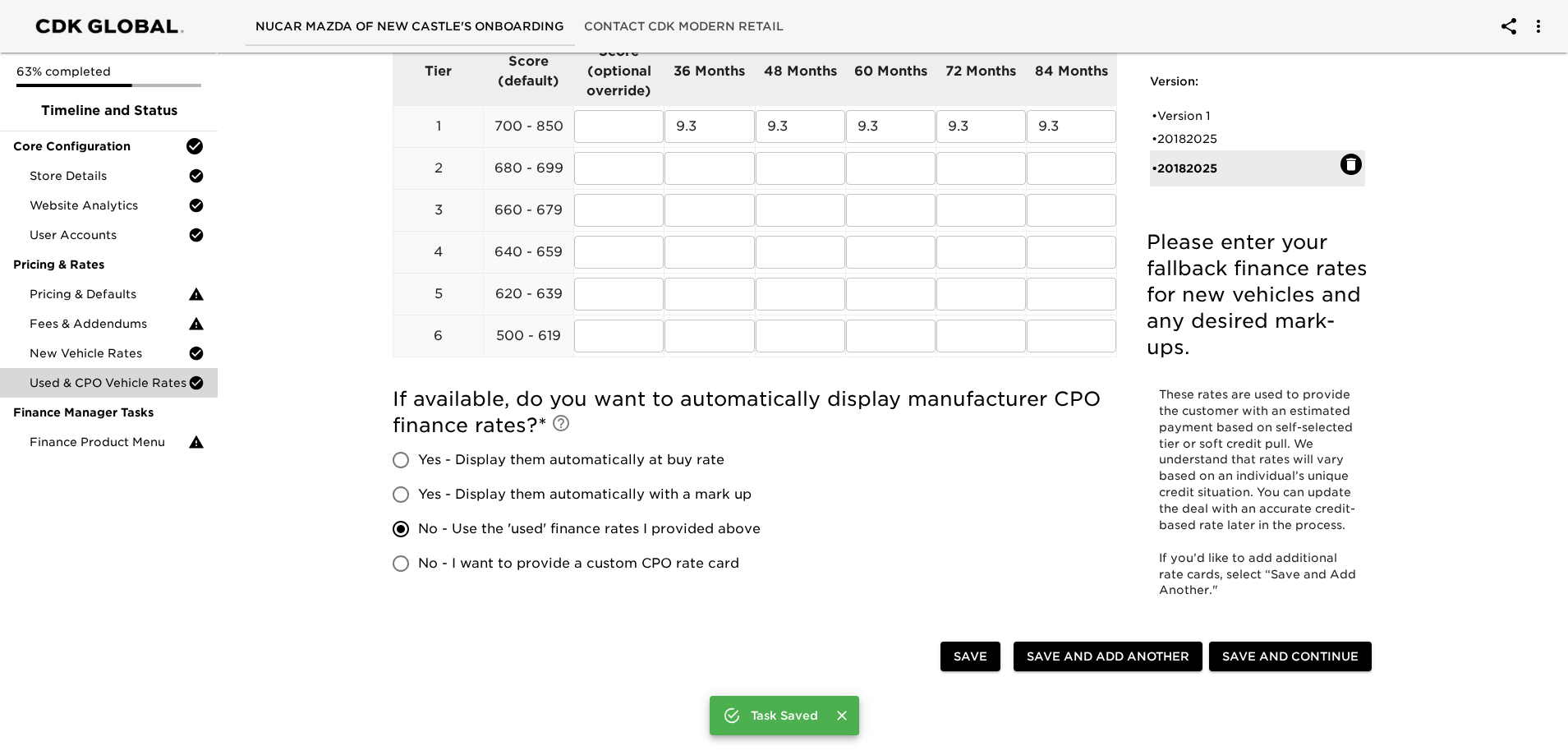
radio input "false"
type input "2018"
type input "2025"
radio input "true"
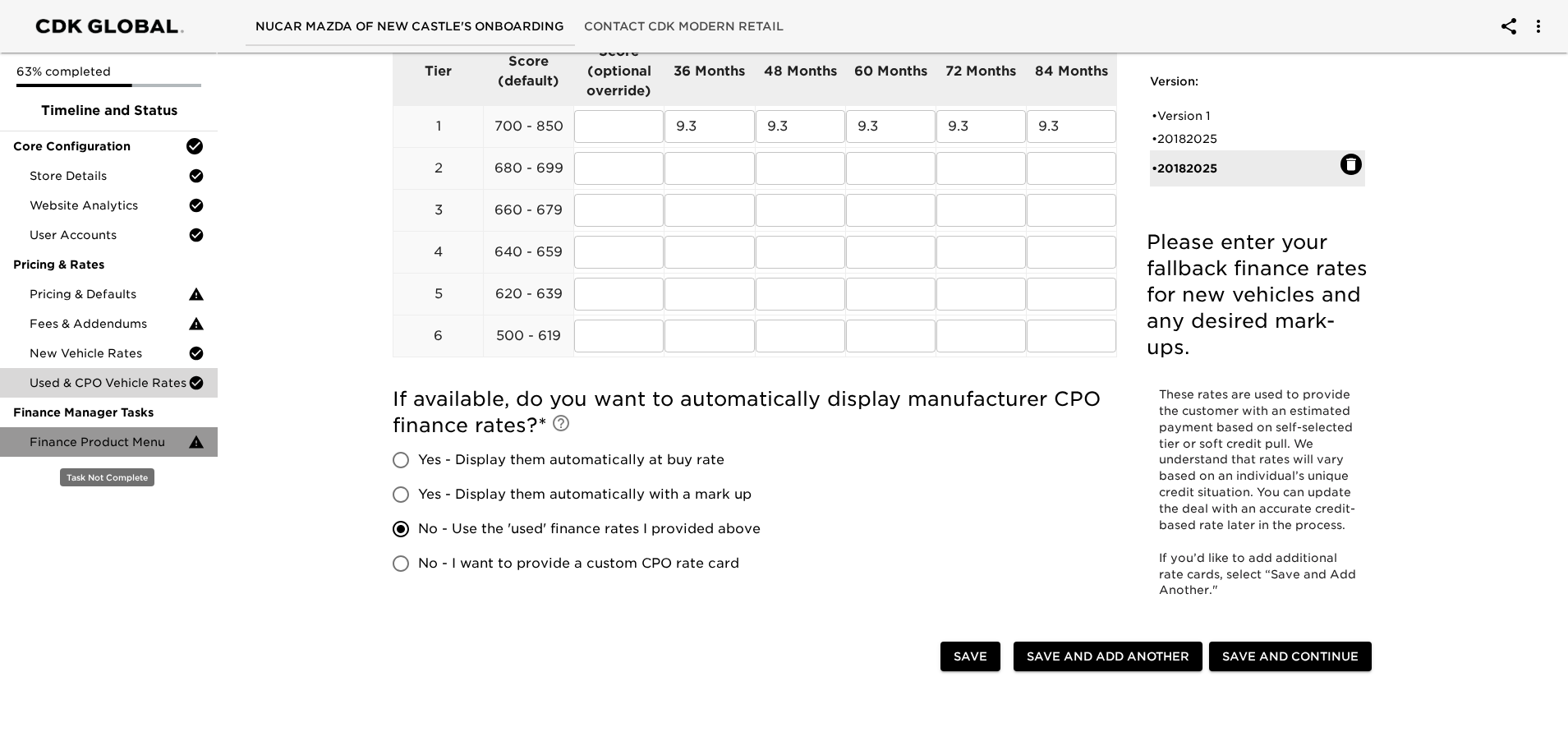
click at [118, 434] on span "Finance Product Menu" at bounding box center [108, 441] width 158 height 16
